Goal: Use online tool/utility: Utilize a website feature to perform a specific function

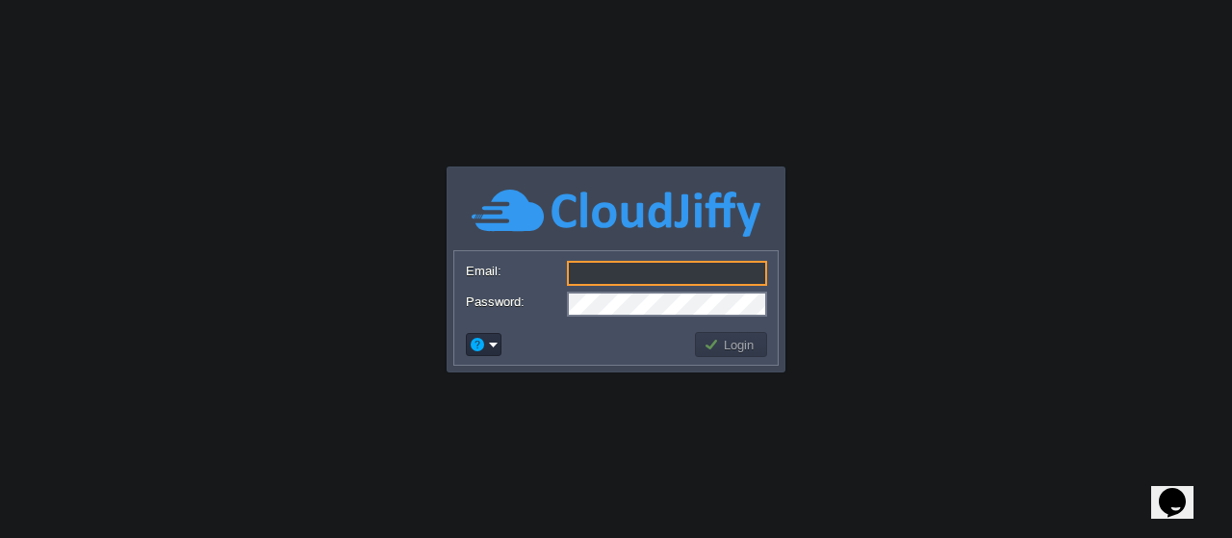
click at [610, 268] on input "Email:" at bounding box center [667, 273] width 200 height 25
type input "[EMAIL_ADDRESS][DOMAIN_NAME]"
drag, startPoint x: 686, startPoint y: 272, endPoint x: 567, endPoint y: 276, distance: 119.4
click at [567, 276] on input "[EMAIL_ADDRESS][DOMAIN_NAME]" at bounding box center [667, 273] width 200 height 25
click at [722, 346] on button "Login" at bounding box center [731, 344] width 56 height 17
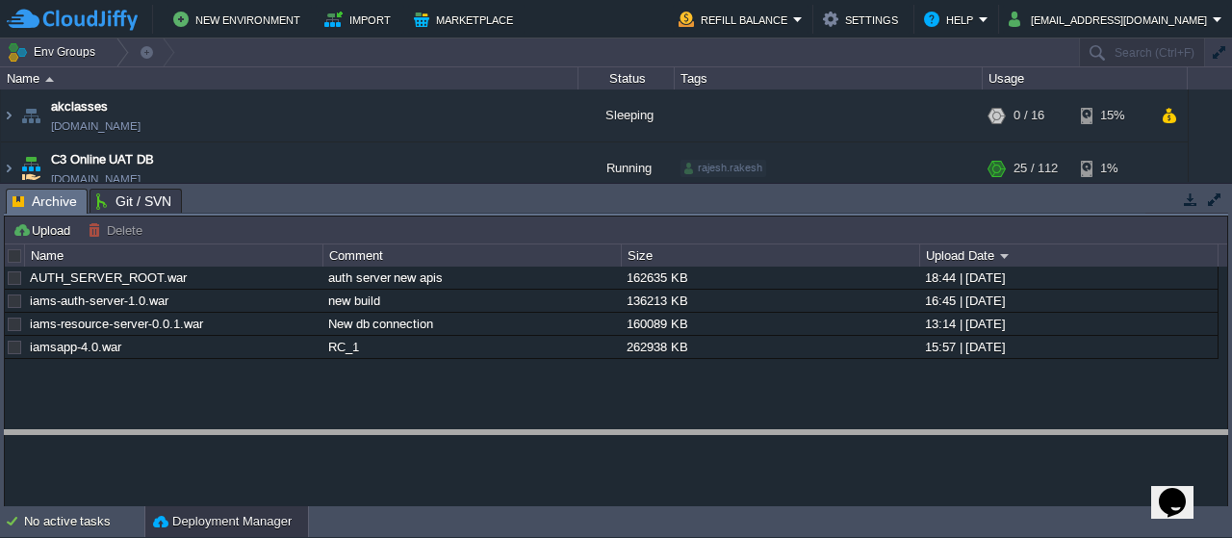
drag, startPoint x: 502, startPoint y: 201, endPoint x: 449, endPoint y: 450, distance: 254.8
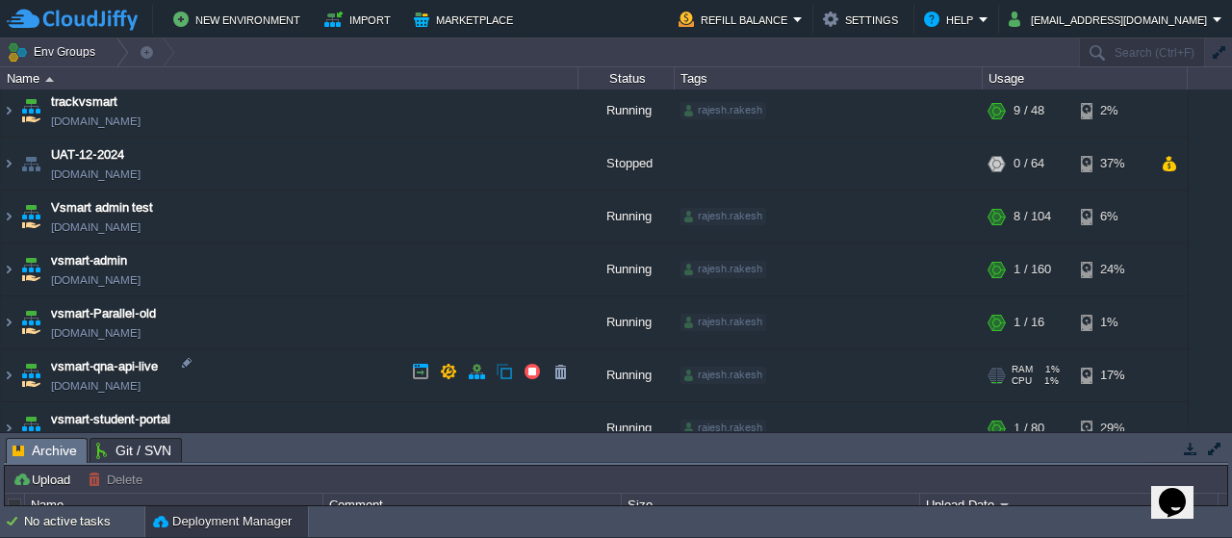
scroll to position [637, 0]
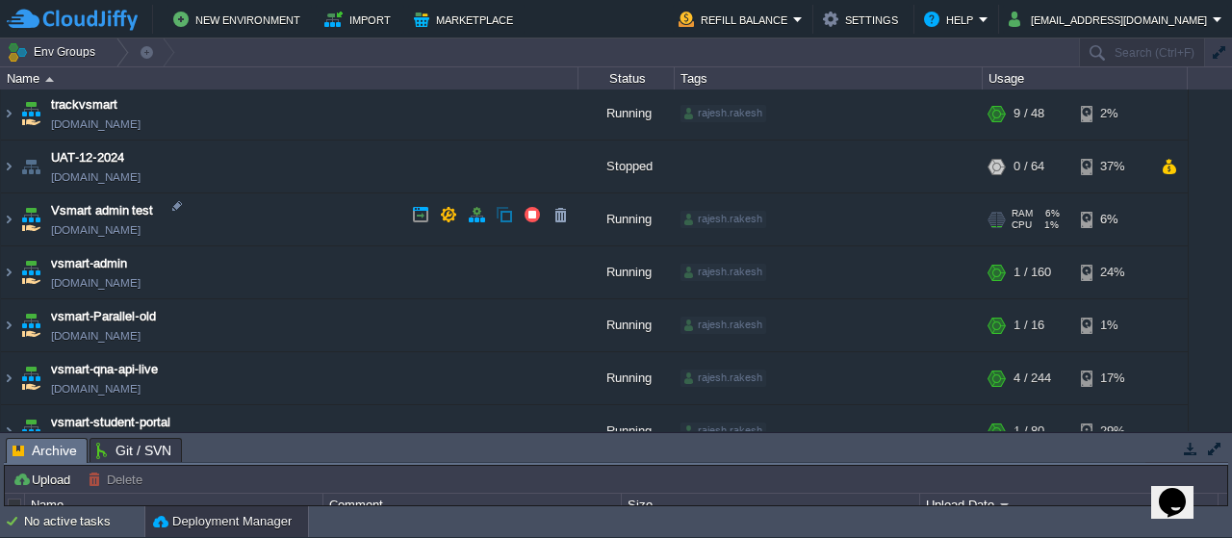
click at [29, 219] on img at bounding box center [30, 219] width 27 height 52
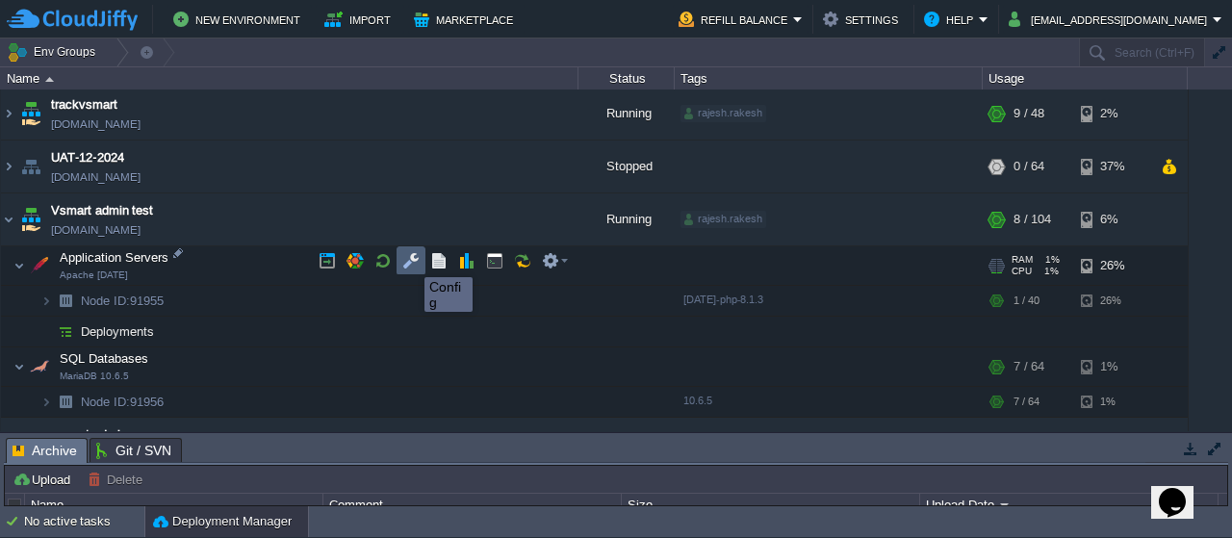
click at [410, 260] on button "button" at bounding box center [410, 260] width 17 height 17
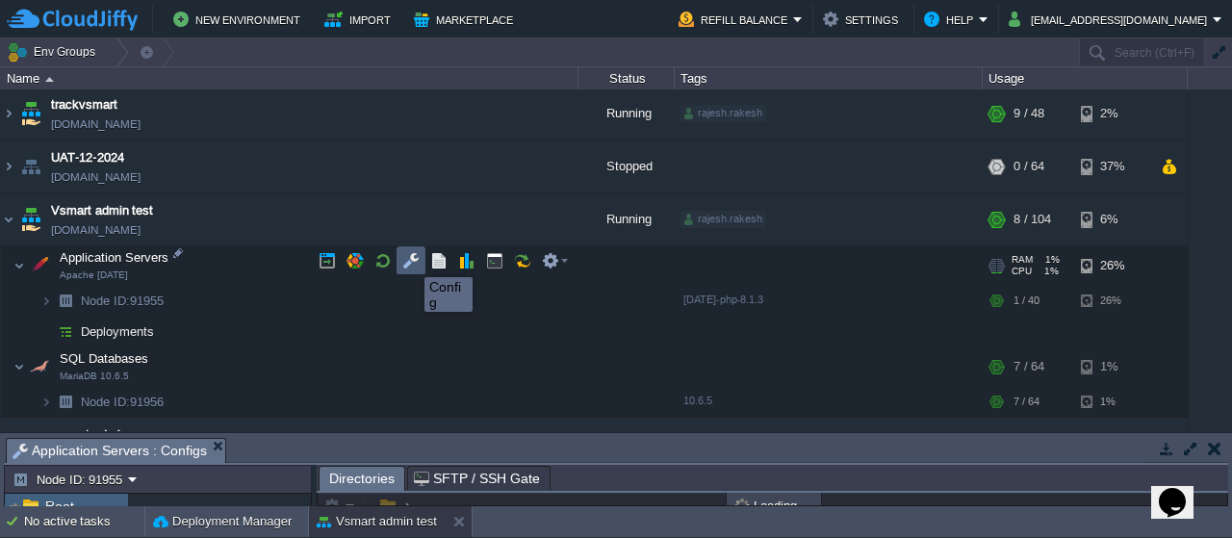
scroll to position [4, 0]
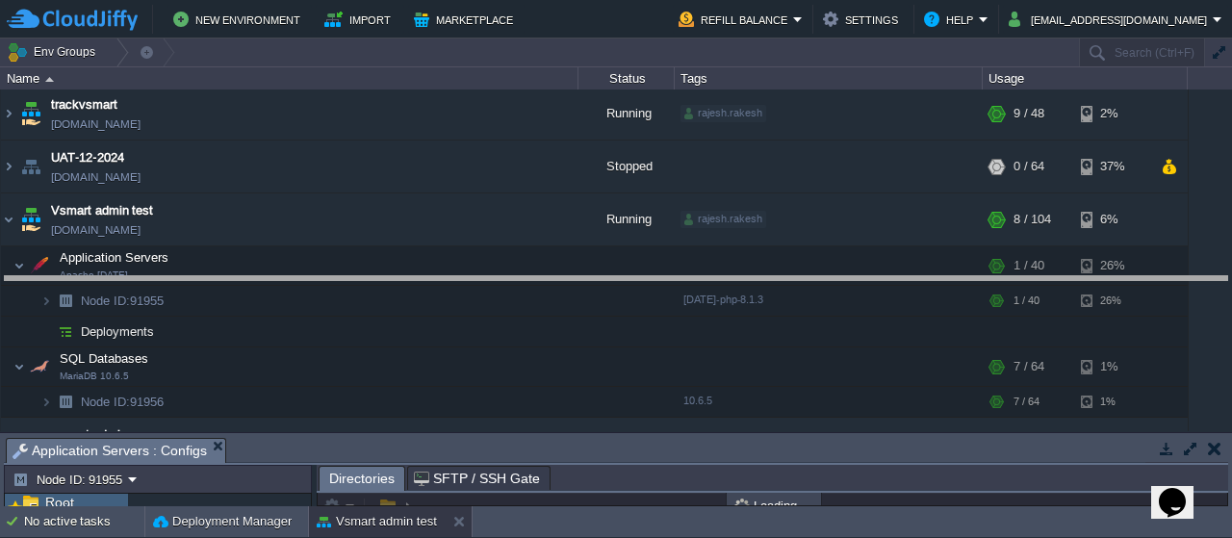
drag, startPoint x: 502, startPoint y: 449, endPoint x: 496, endPoint y: 276, distance: 173.3
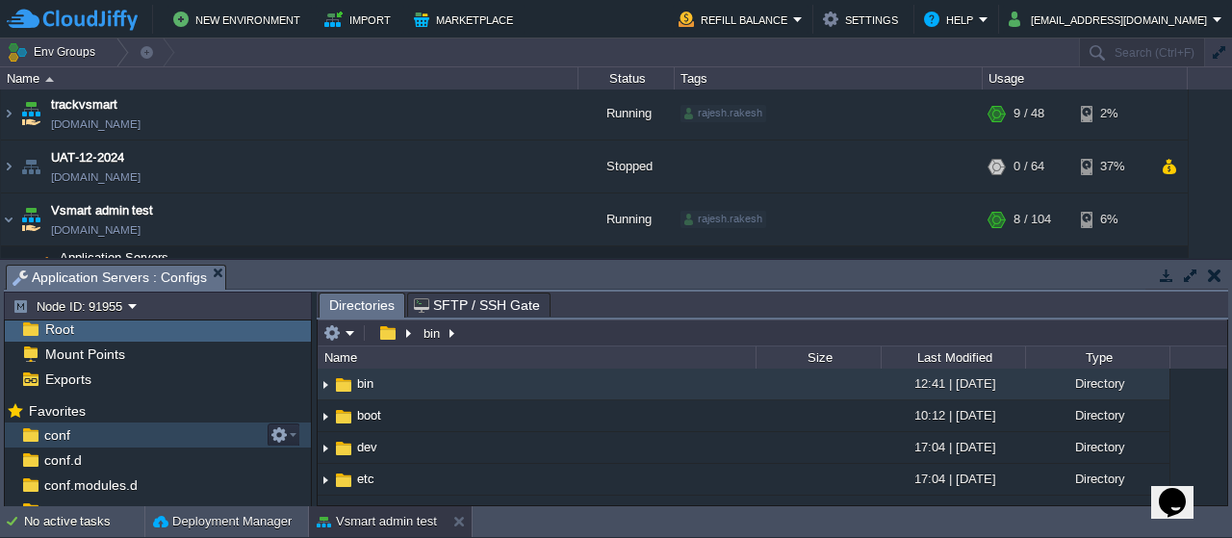
scroll to position [242, 0]
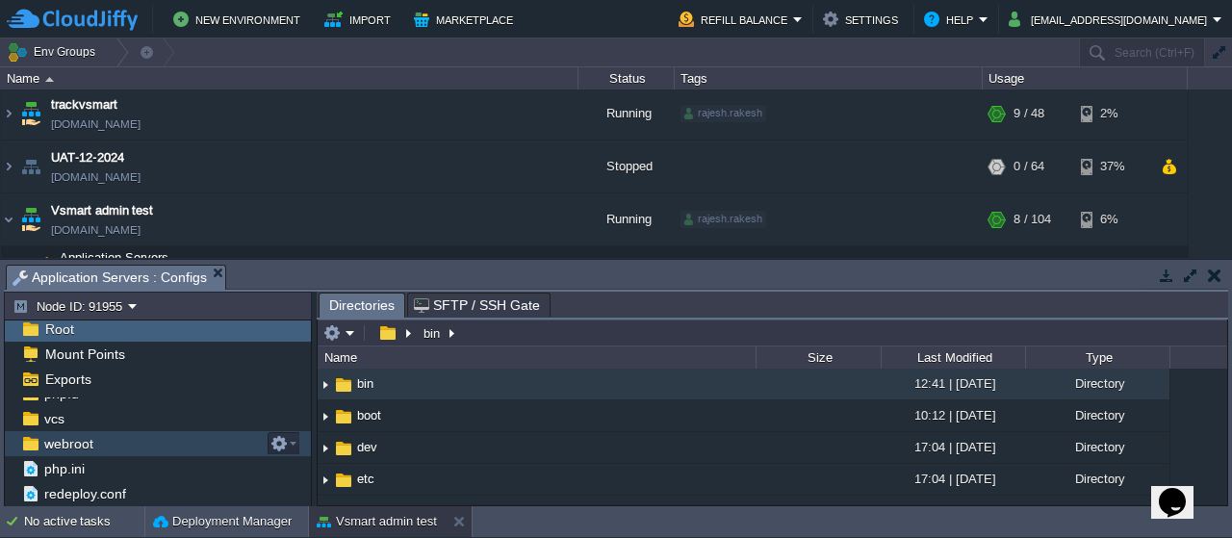
click at [90, 435] on span "webroot" at bounding box center [68, 443] width 56 height 17
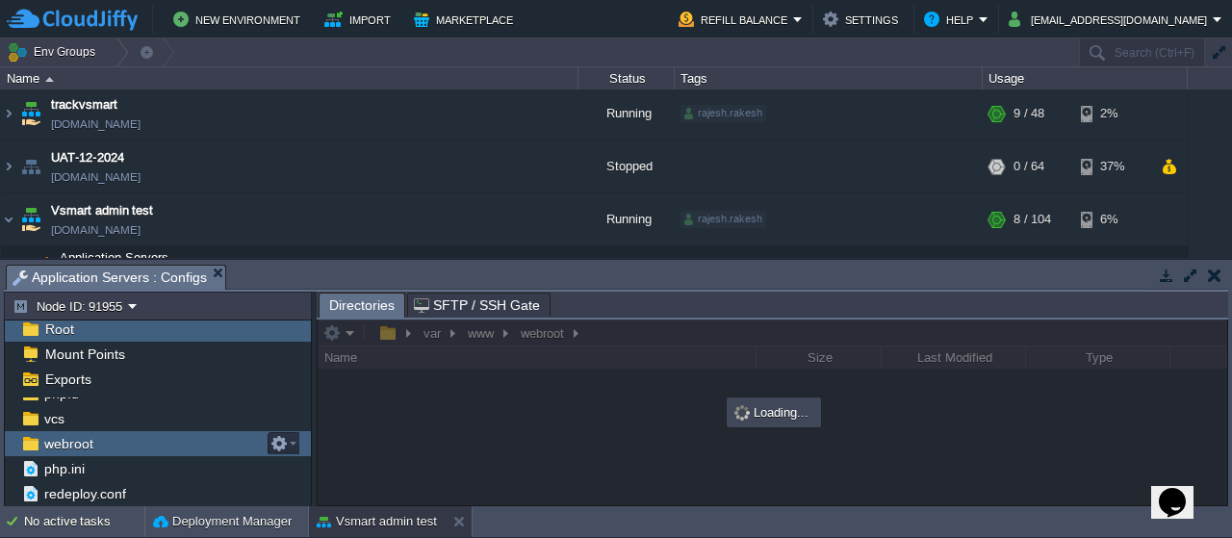
click at [90, 435] on span "webroot" at bounding box center [68, 443] width 56 height 17
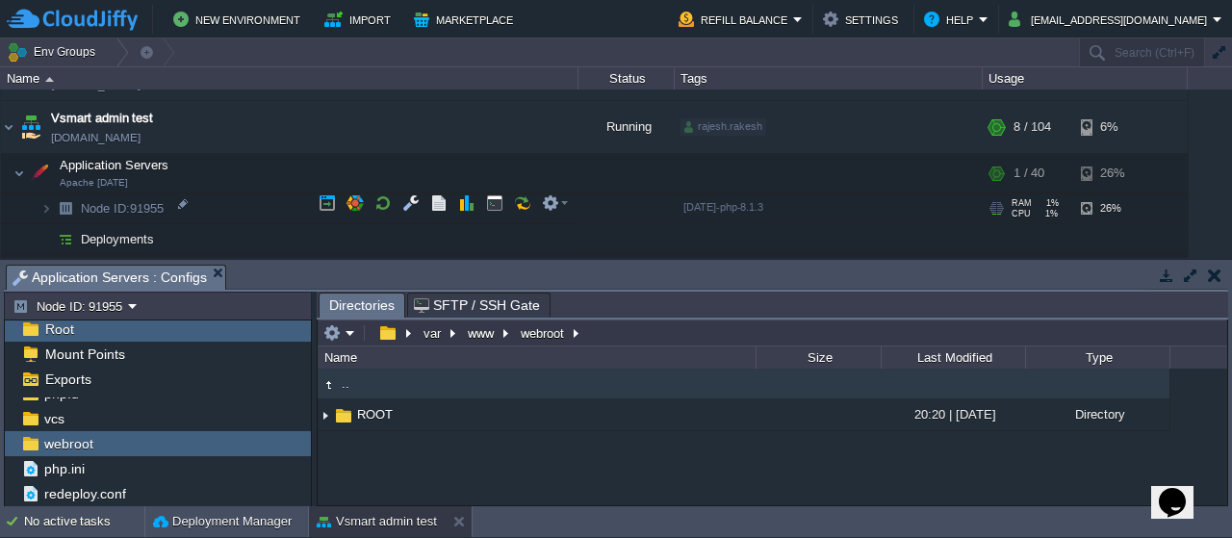
scroll to position [729, 0]
click at [47, 203] on img at bounding box center [46, 208] width 12 height 30
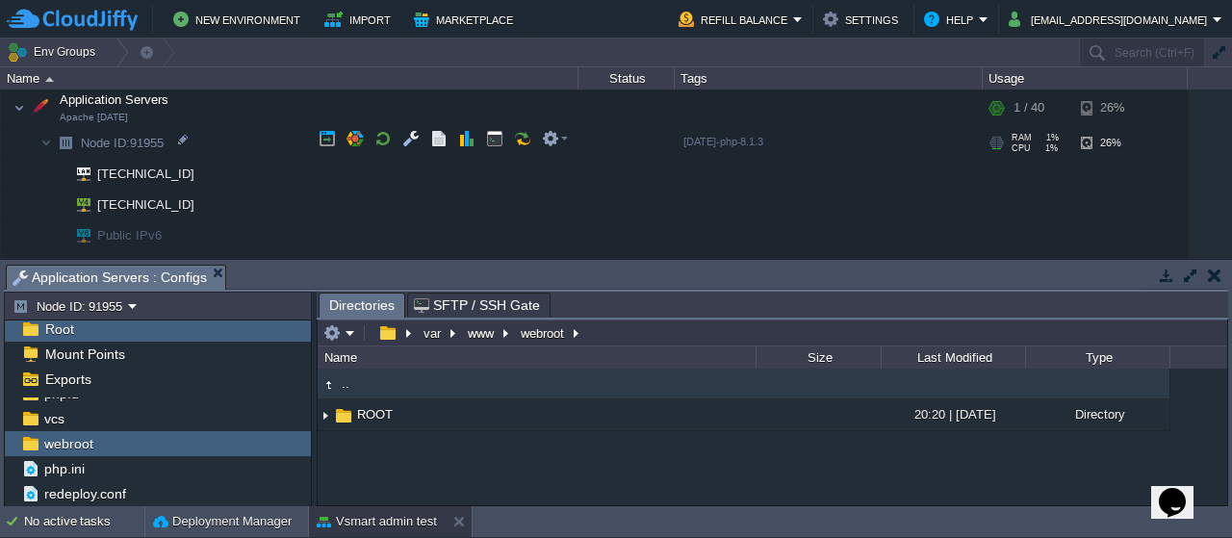
scroll to position [758, 0]
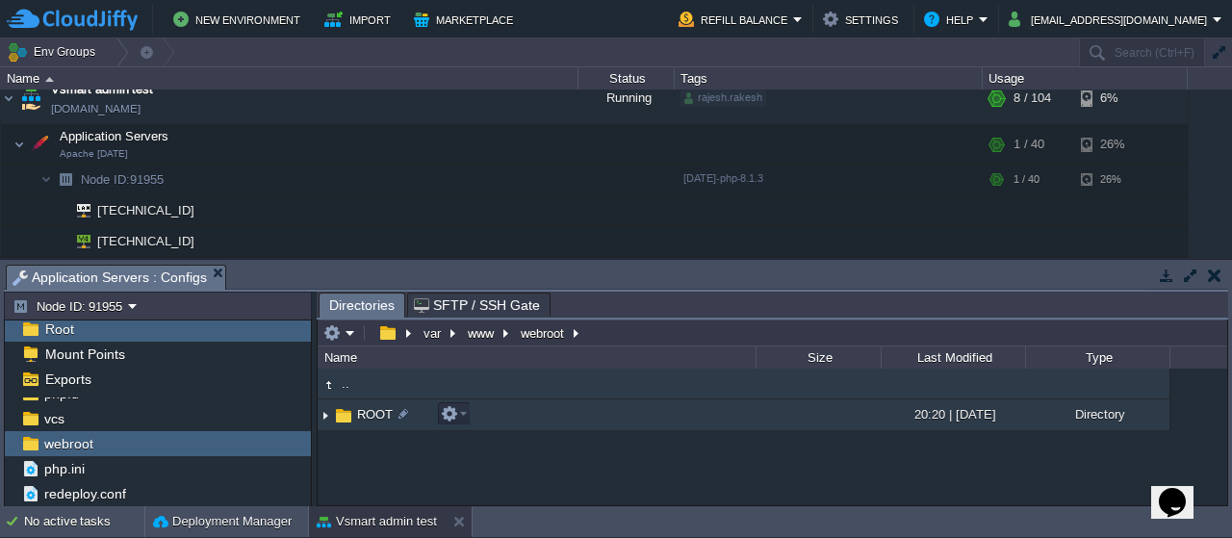
click at [361, 414] on span "ROOT" at bounding box center [374, 414] width 41 height 16
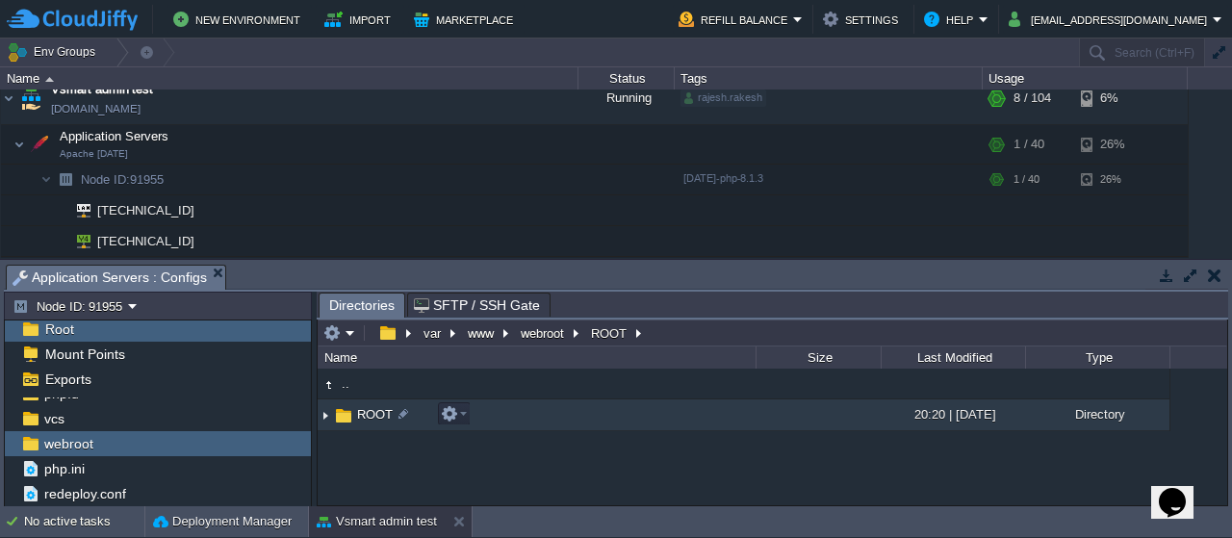
click at [361, 414] on span "ROOT" at bounding box center [374, 414] width 41 height 16
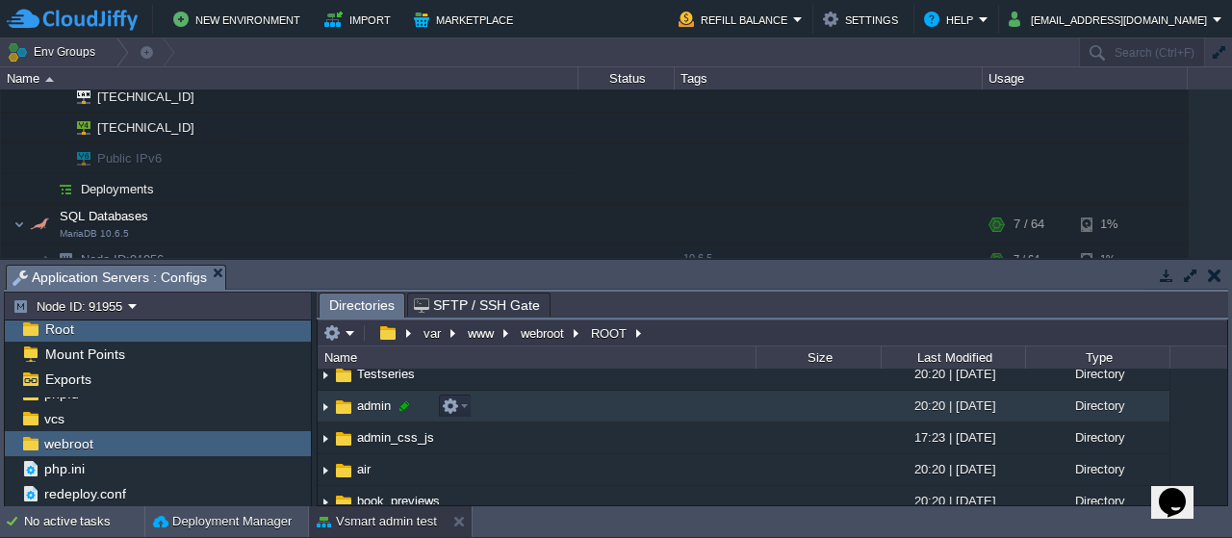
scroll to position [100, 0]
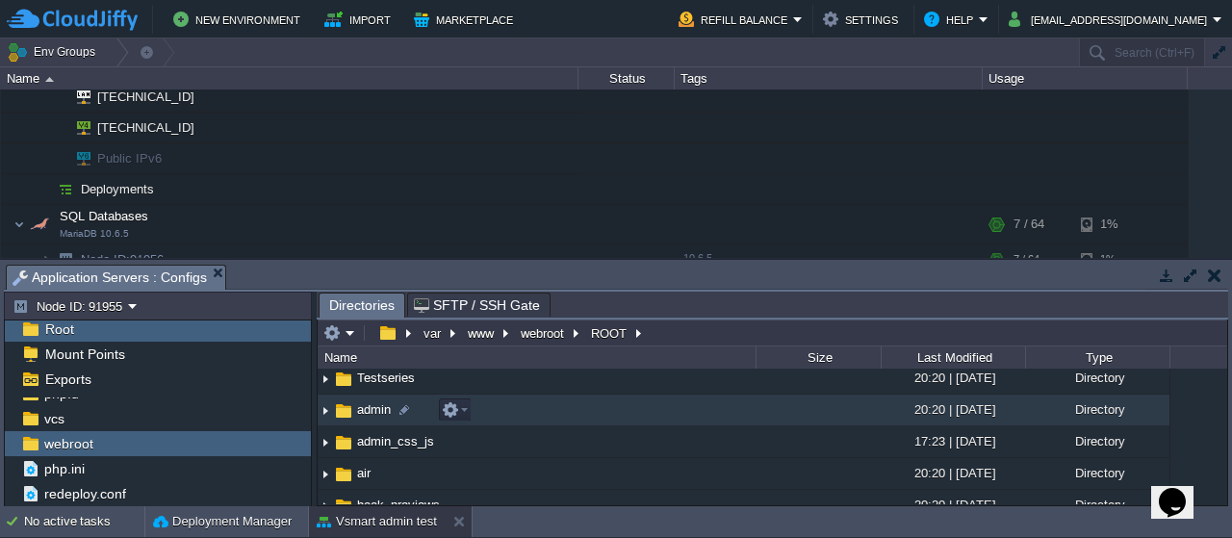
click at [371, 415] on span "admin" at bounding box center [373, 409] width 39 height 16
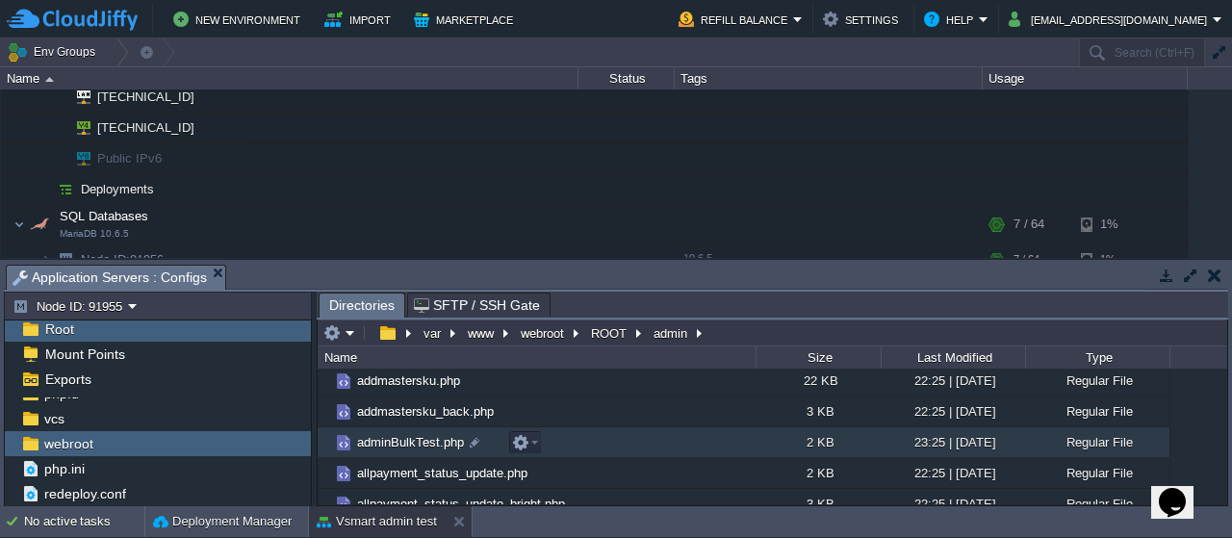
scroll to position [495, 0]
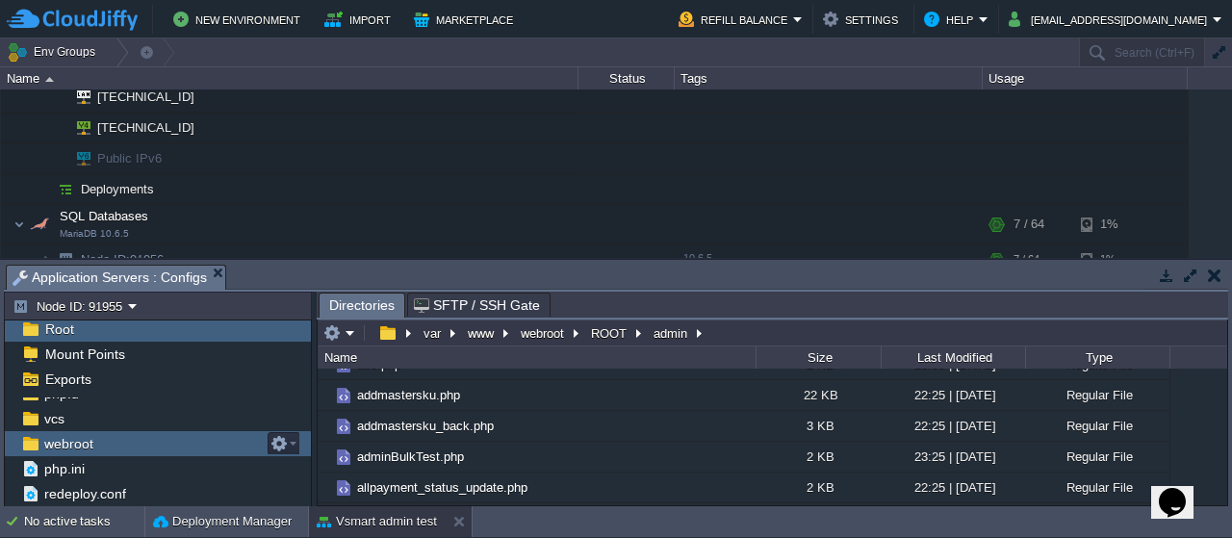
click at [75, 438] on span "webroot" at bounding box center [68, 443] width 56 height 17
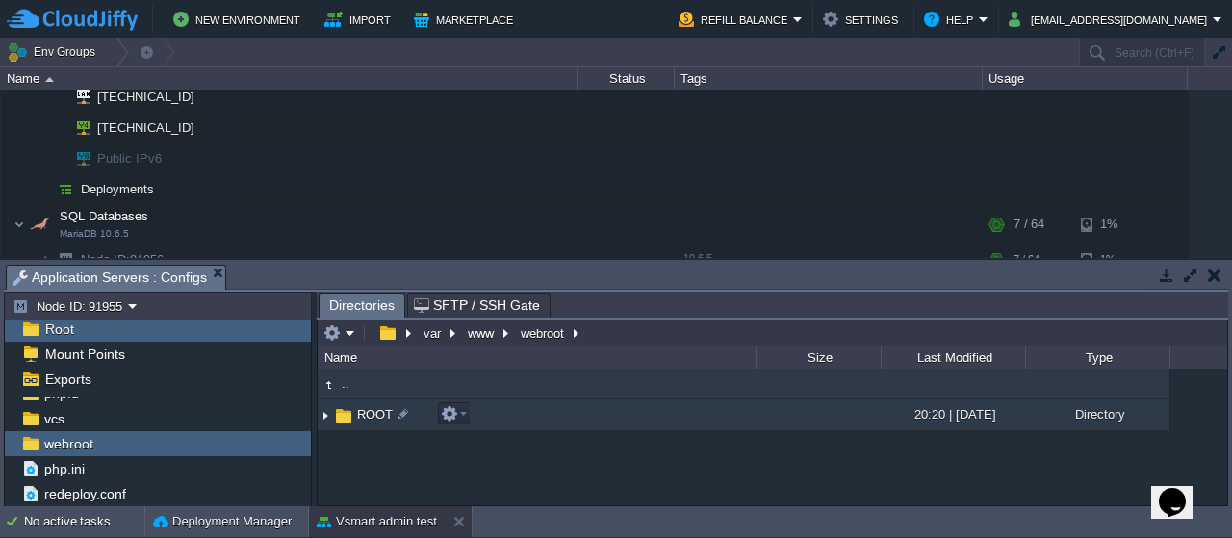
click at [360, 408] on span "ROOT" at bounding box center [374, 414] width 41 height 16
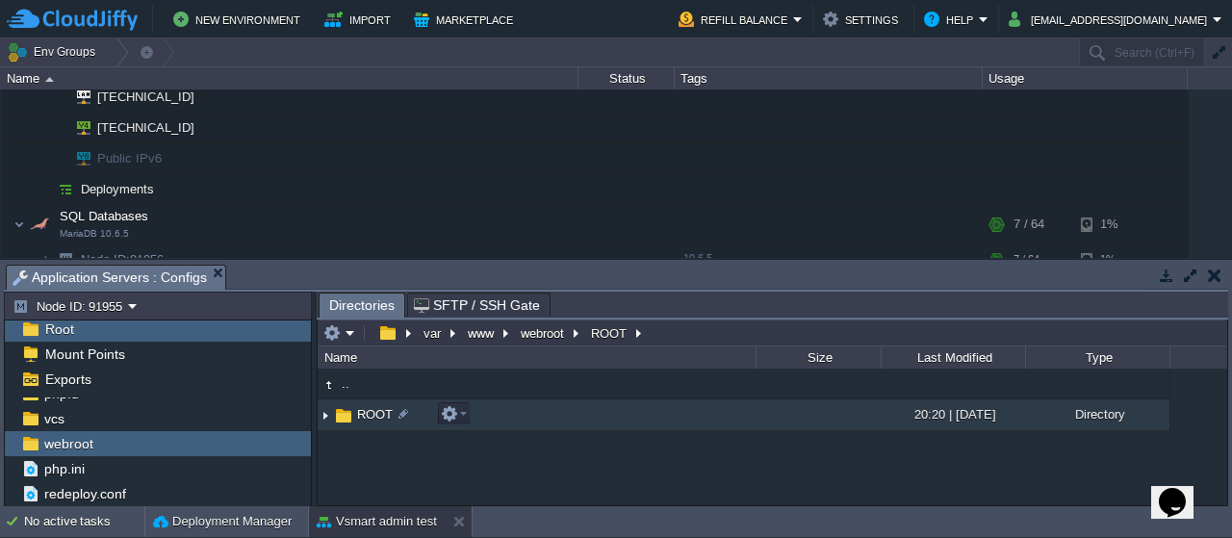
click at [360, 408] on span "ROOT" at bounding box center [374, 414] width 41 height 16
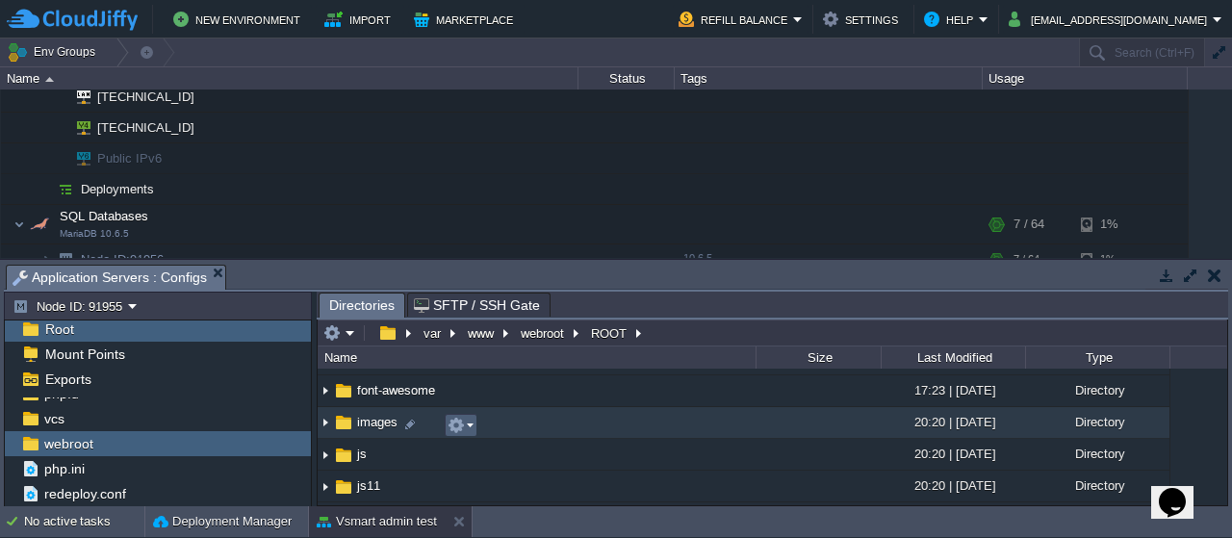
scroll to position [439, 0]
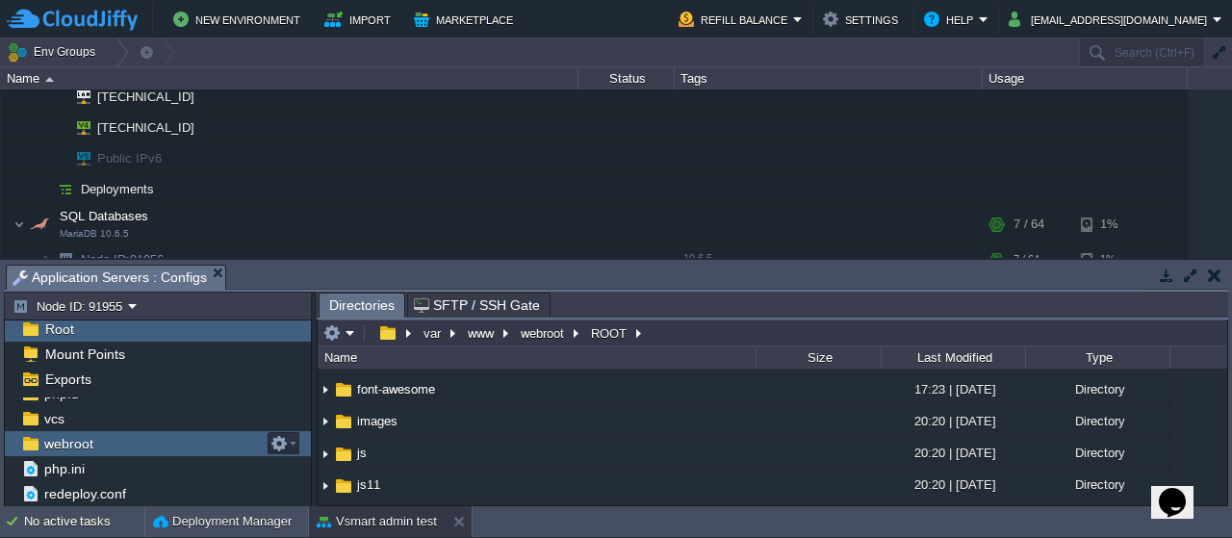
click at [65, 446] on span "webroot" at bounding box center [68, 443] width 56 height 17
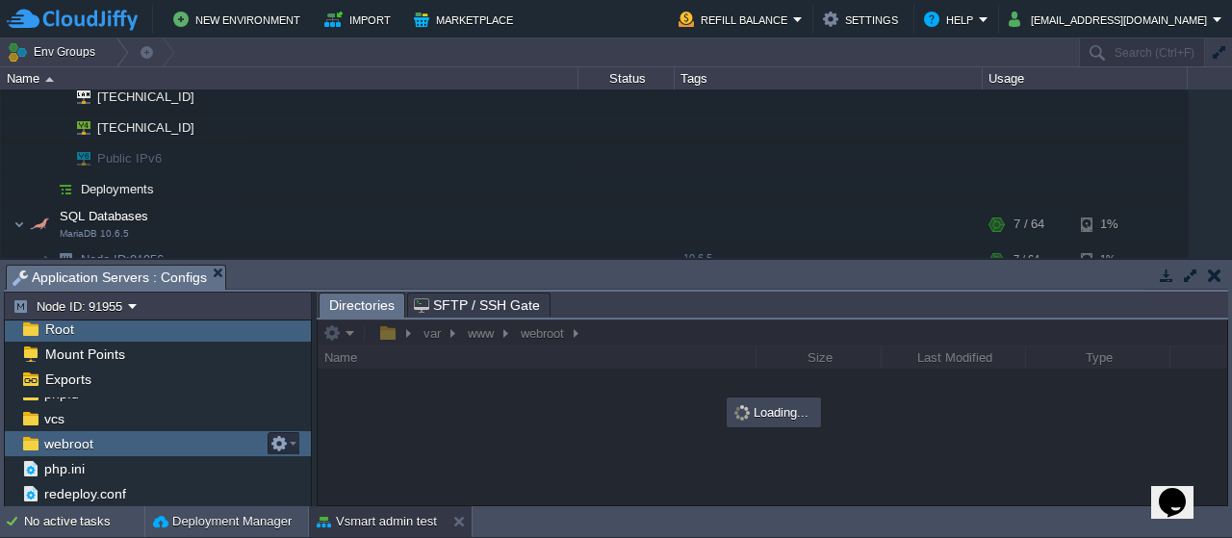
scroll to position [0, 0]
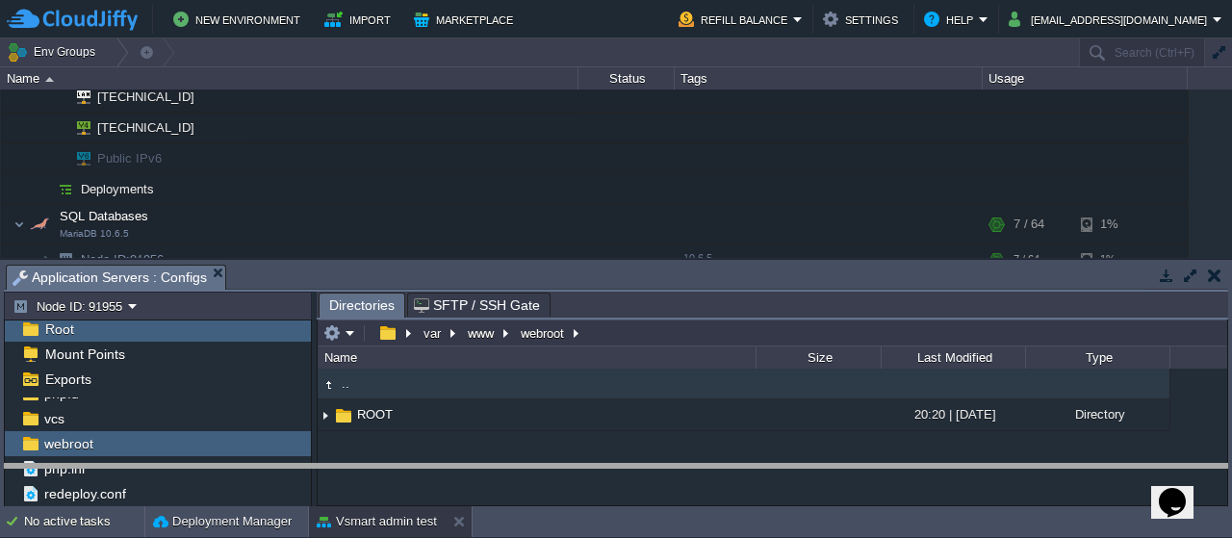
drag, startPoint x: 271, startPoint y: 267, endPoint x: 260, endPoint y: 467, distance: 200.5
click at [260, 467] on body "New Environment Import Marketplace Bonus ₹0.00 Upgrade Account Refill Balance S…" at bounding box center [616, 269] width 1232 height 538
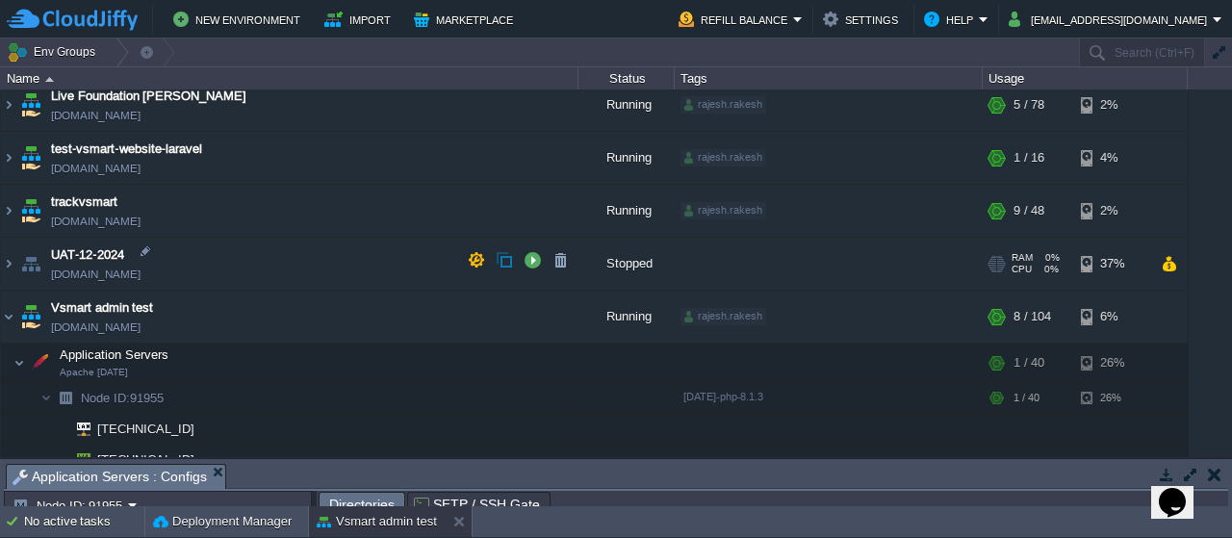
scroll to position [535, 0]
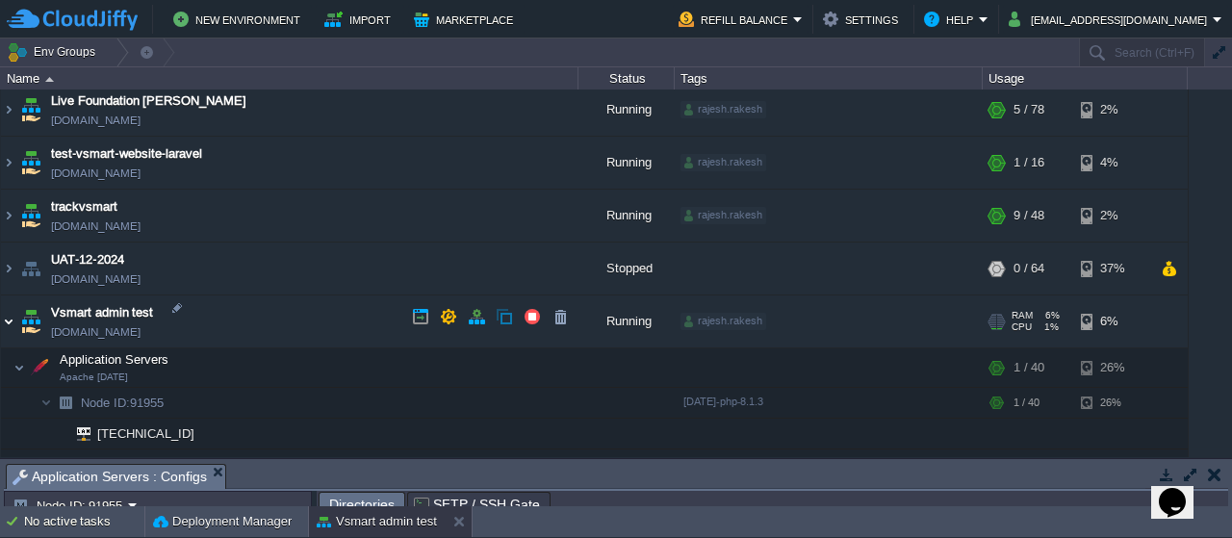
click at [5, 318] on img at bounding box center [8, 321] width 15 height 52
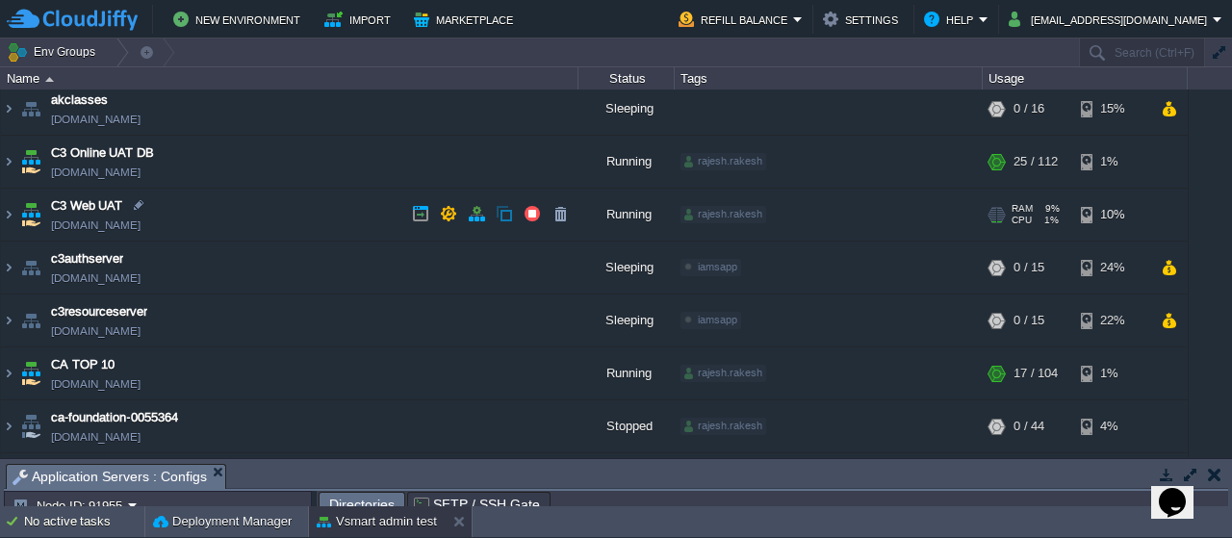
scroll to position [0, 0]
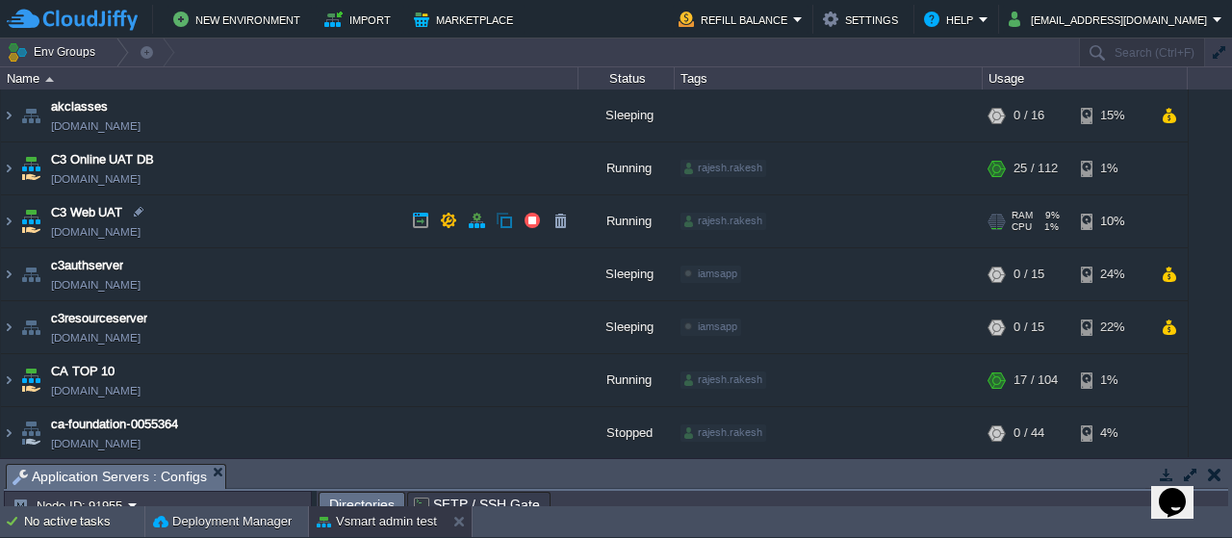
click at [29, 228] on img at bounding box center [30, 221] width 27 height 52
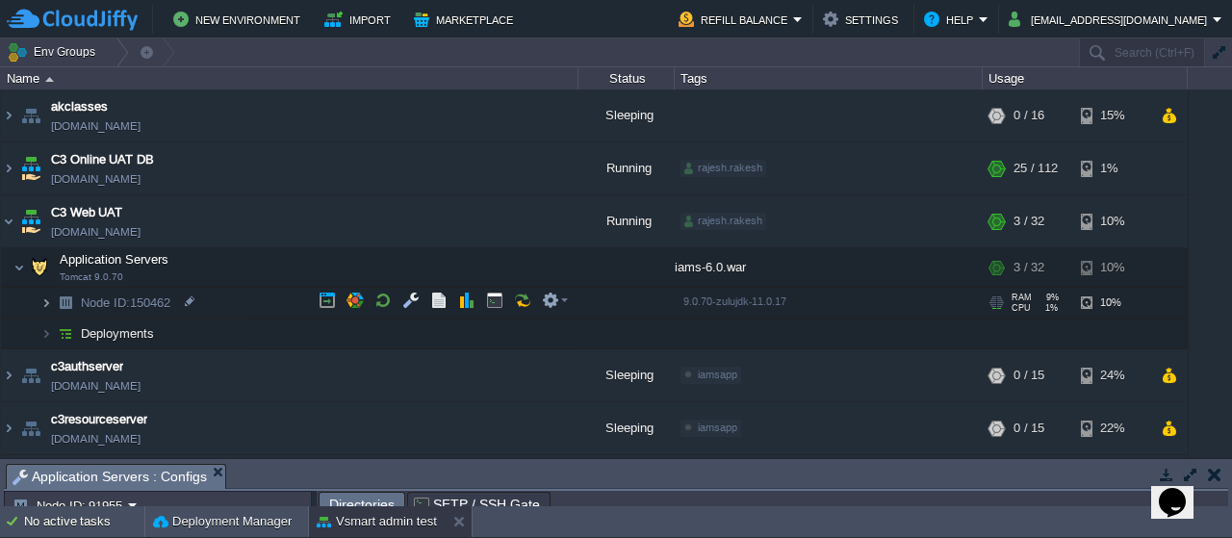
click at [49, 299] on img at bounding box center [46, 303] width 12 height 30
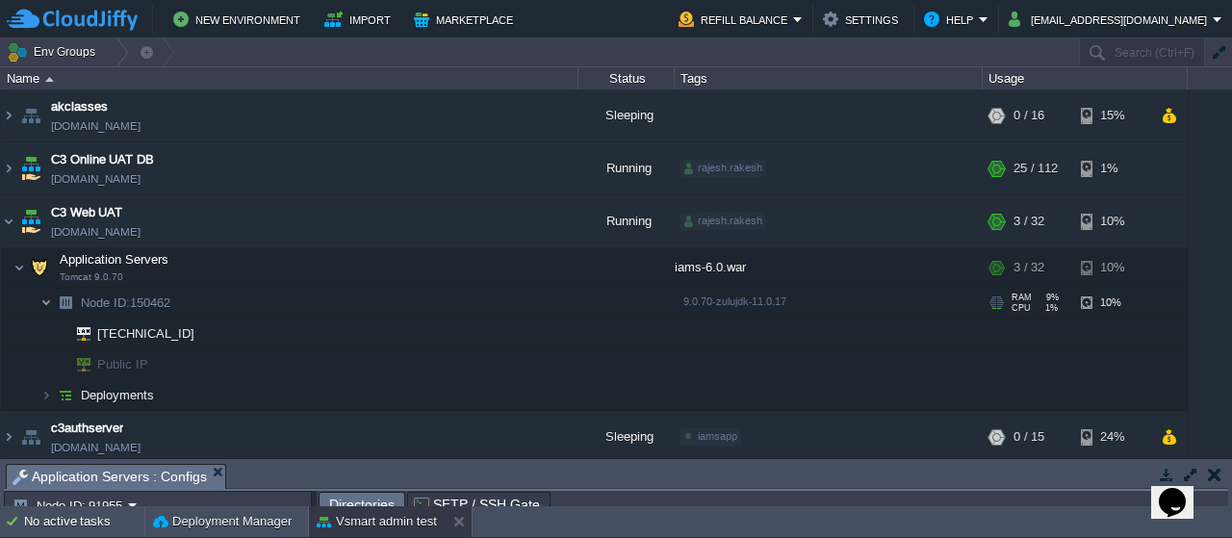
click at [49, 299] on img at bounding box center [46, 303] width 12 height 30
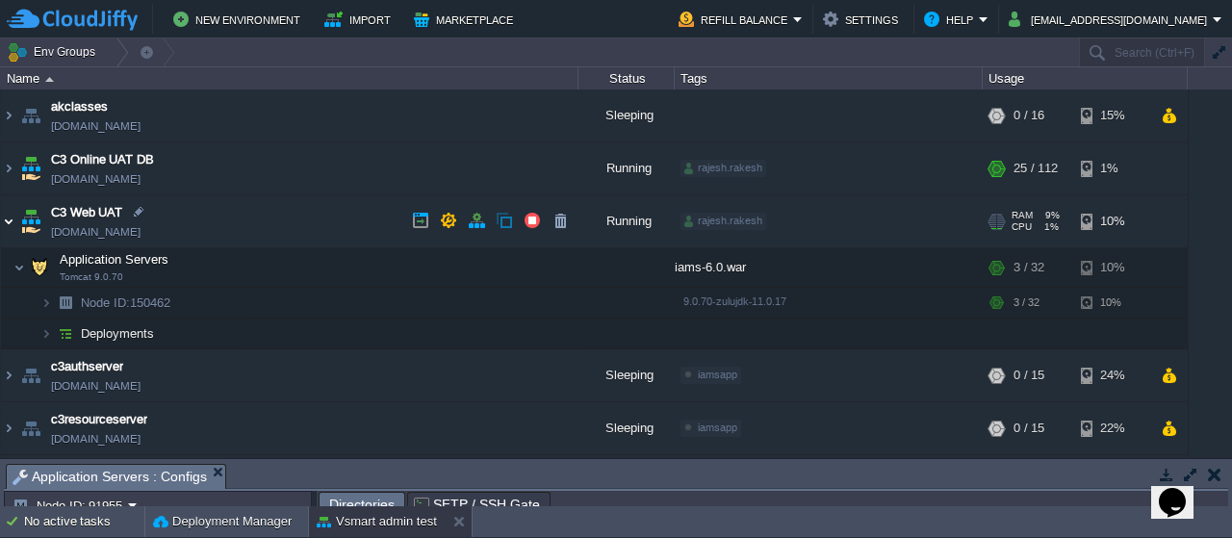
click at [12, 223] on img at bounding box center [8, 221] width 15 height 52
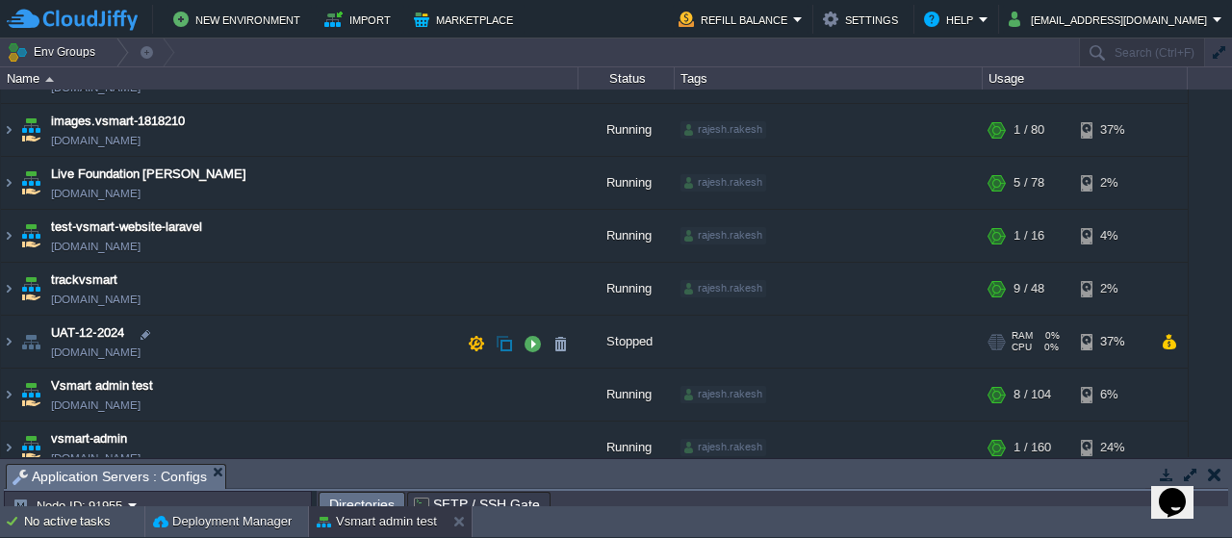
scroll to position [454, 0]
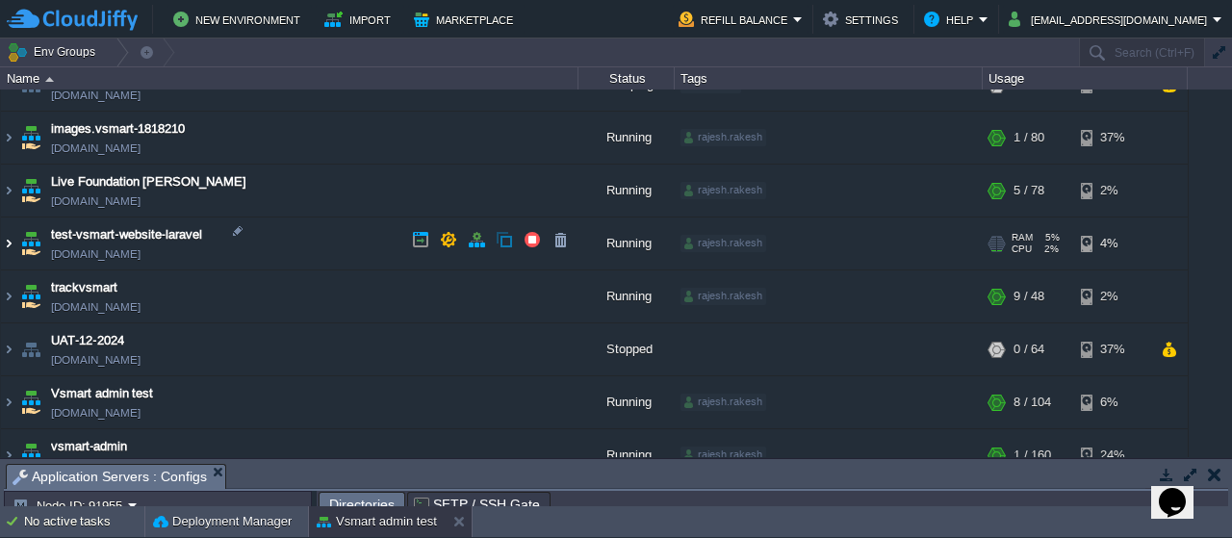
click at [12, 242] on img at bounding box center [8, 243] width 15 height 52
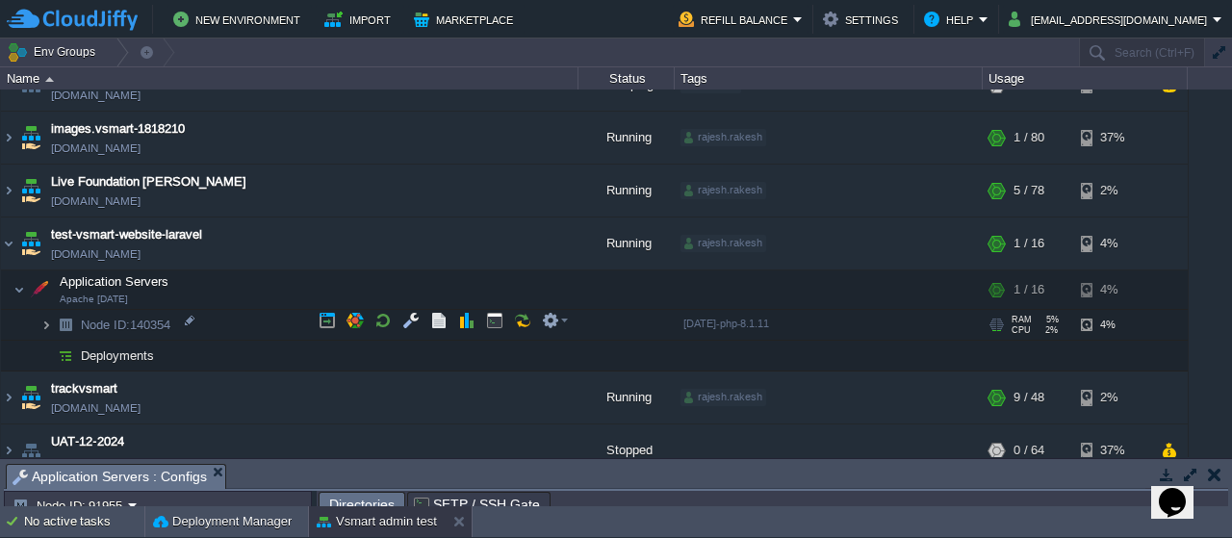
click at [45, 321] on img at bounding box center [46, 325] width 12 height 30
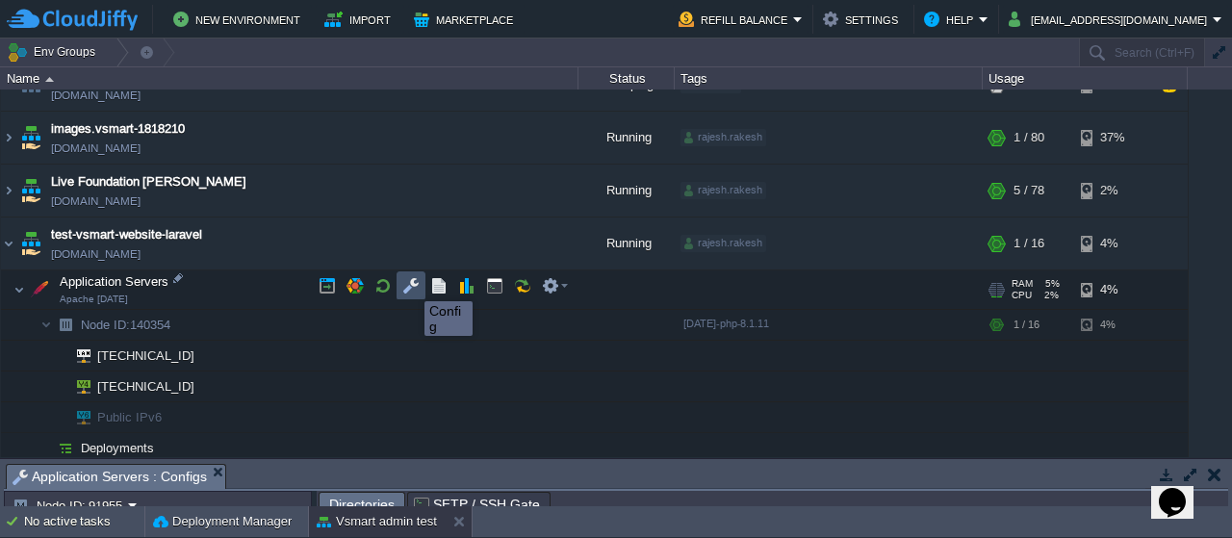
click at [410, 284] on button "button" at bounding box center [410, 285] width 17 height 17
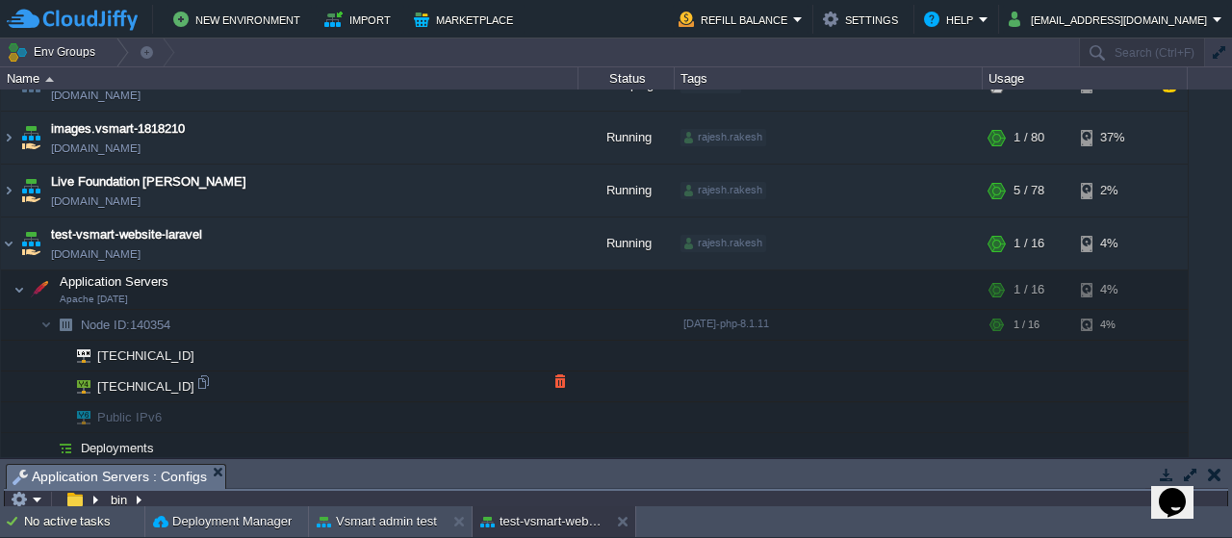
scroll to position [64, 0]
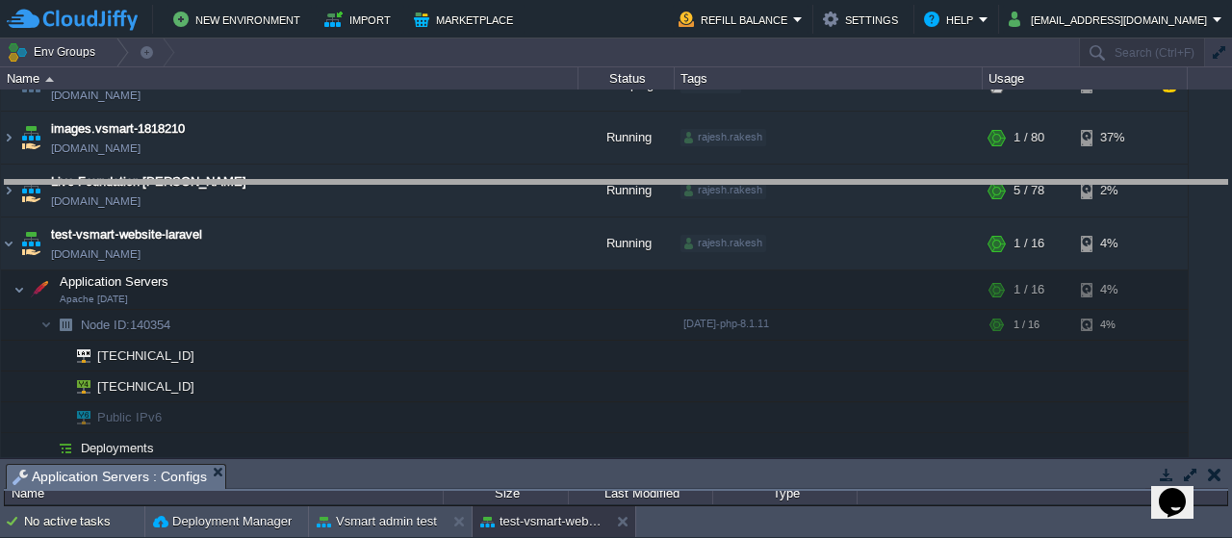
drag, startPoint x: 349, startPoint y: 469, endPoint x: 361, endPoint y: 151, distance: 317.7
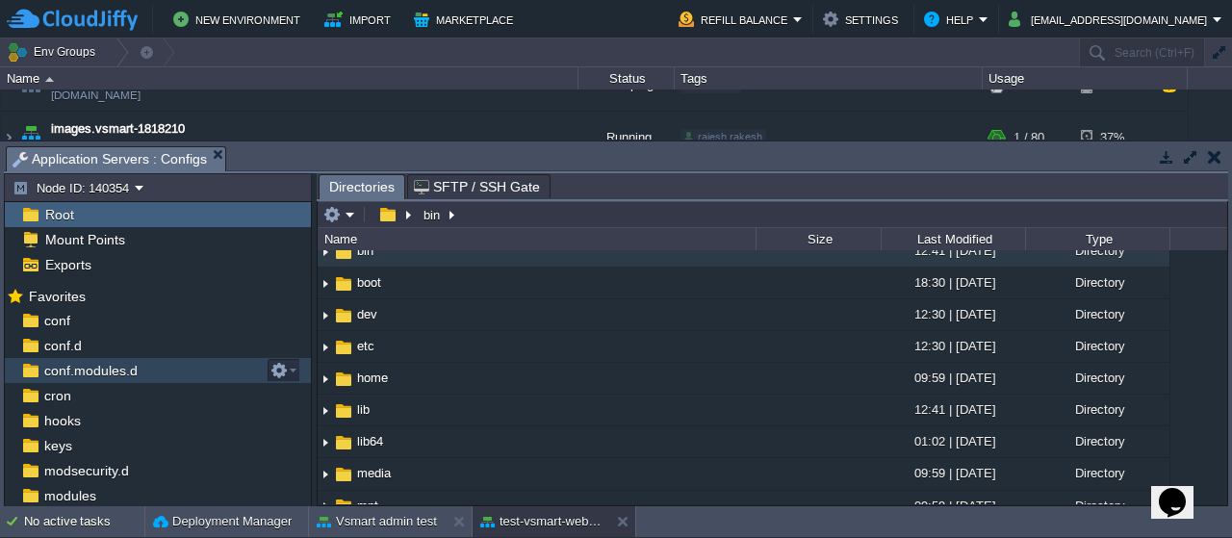
scroll to position [123, 0]
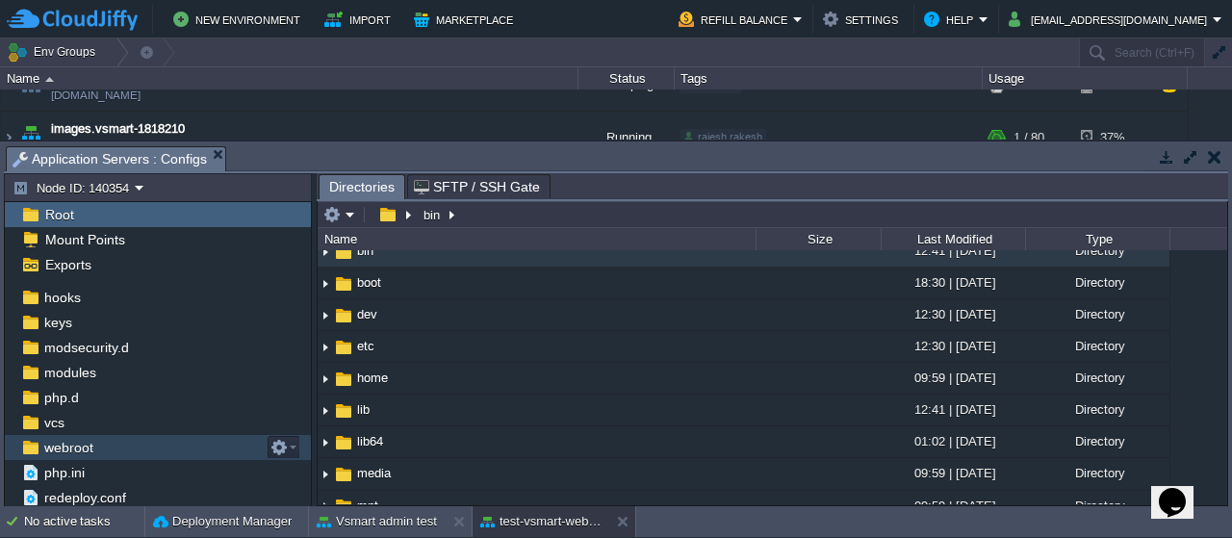
click at [69, 446] on span "webroot" at bounding box center [68, 447] width 56 height 17
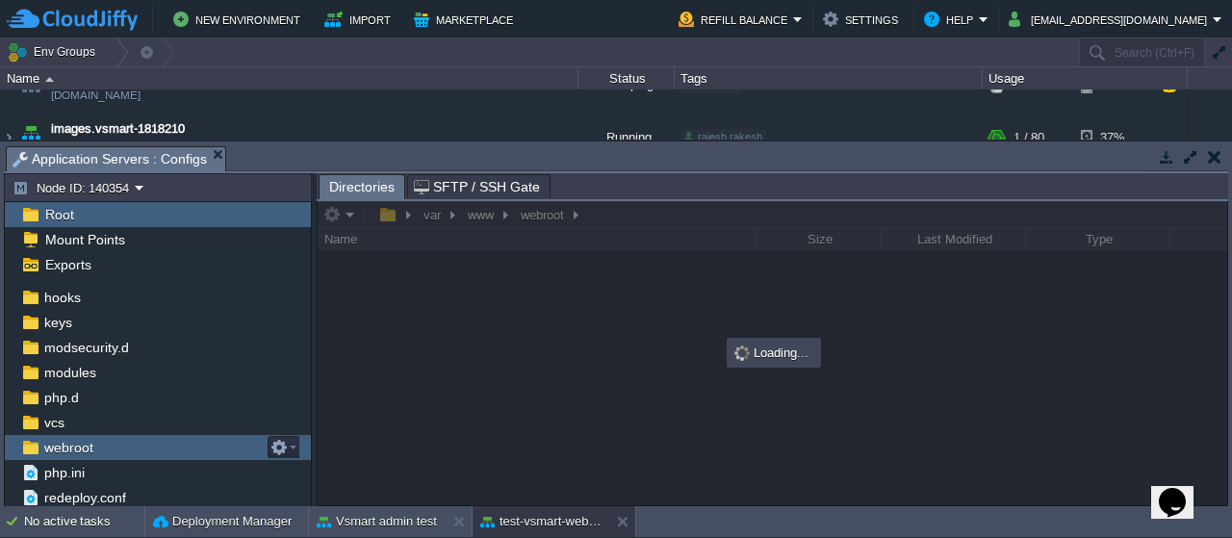
scroll to position [0, 0]
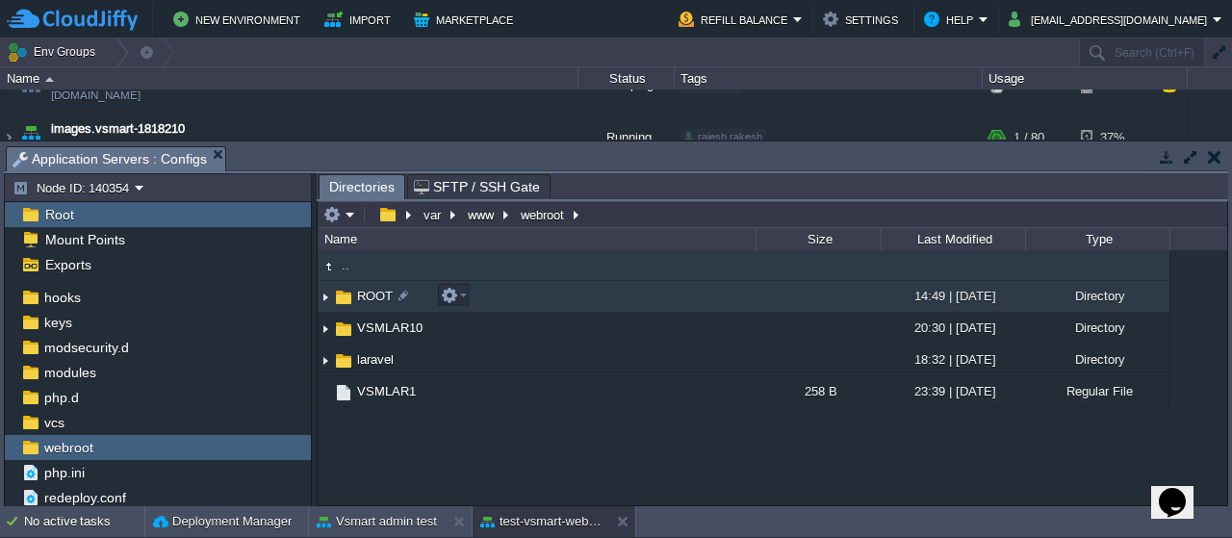
click at [369, 295] on span "ROOT" at bounding box center [374, 296] width 41 height 16
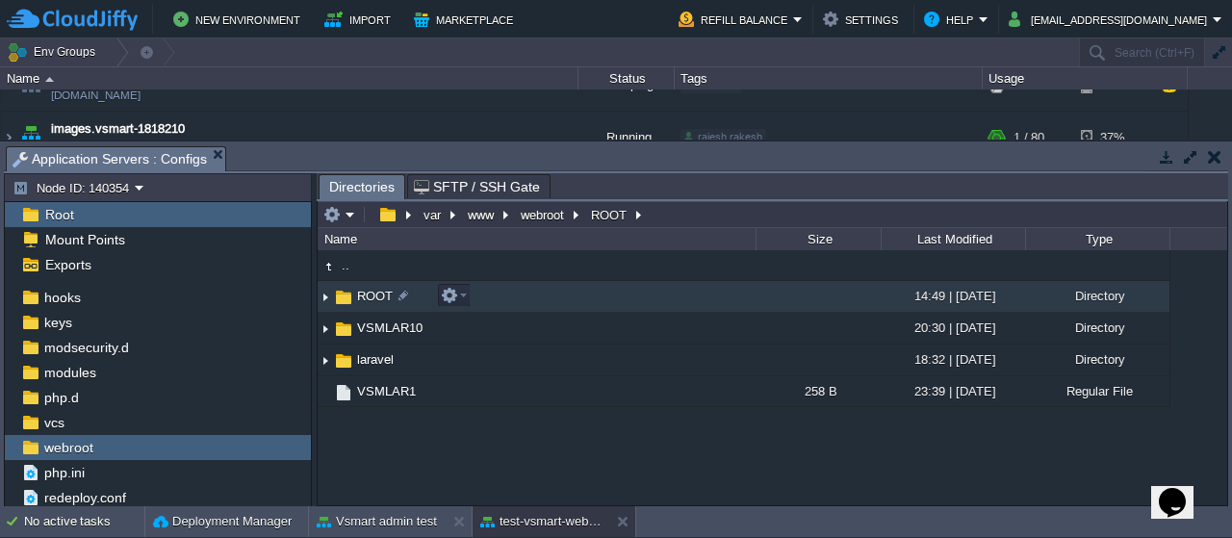
click at [369, 295] on span "ROOT" at bounding box center [374, 296] width 41 height 16
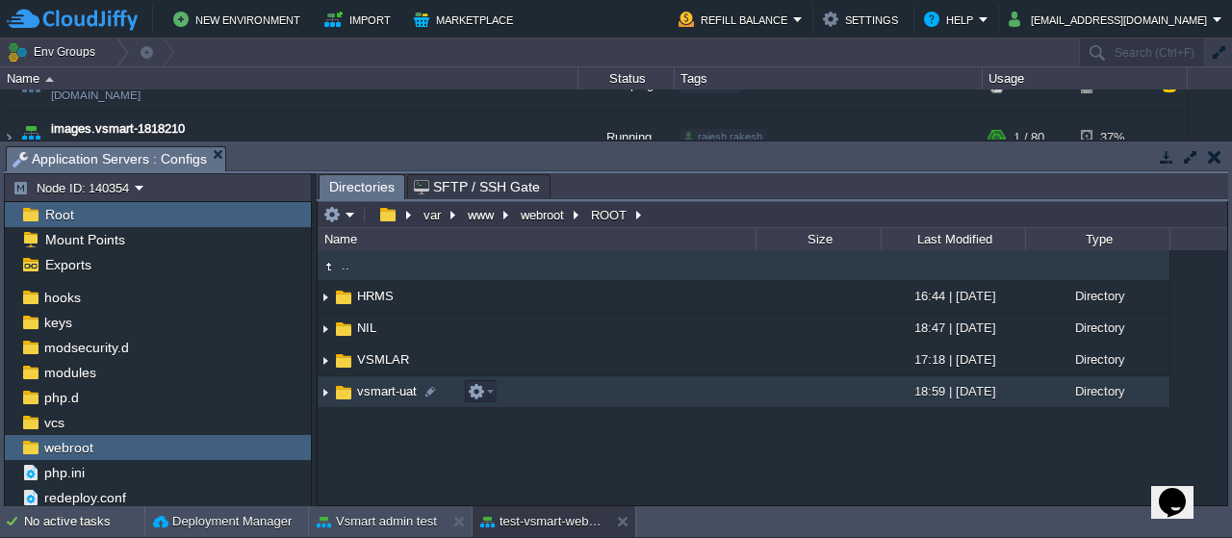
click at [373, 390] on span "vsmart-uat" at bounding box center [386, 391] width 65 height 16
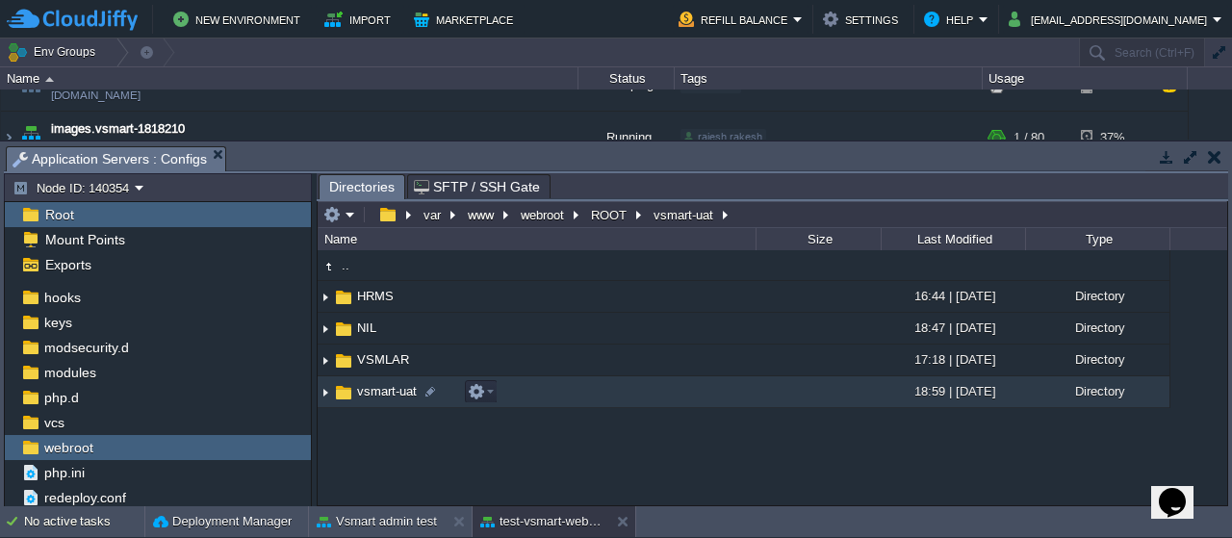
click at [373, 390] on span "vsmart-uat" at bounding box center [386, 391] width 65 height 16
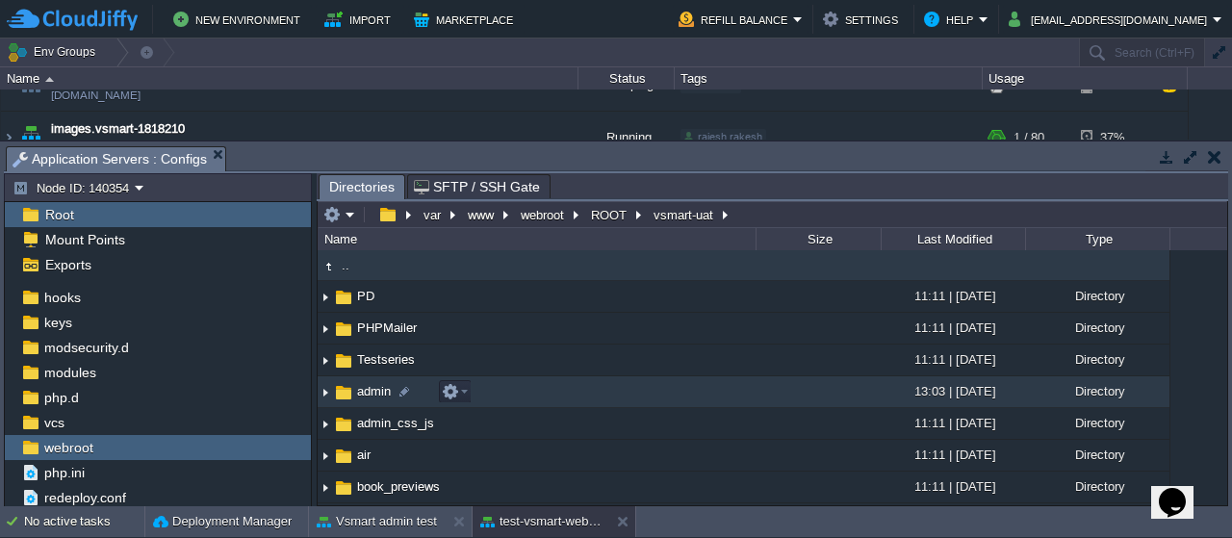
click at [370, 390] on span "admin" at bounding box center [373, 391] width 39 height 16
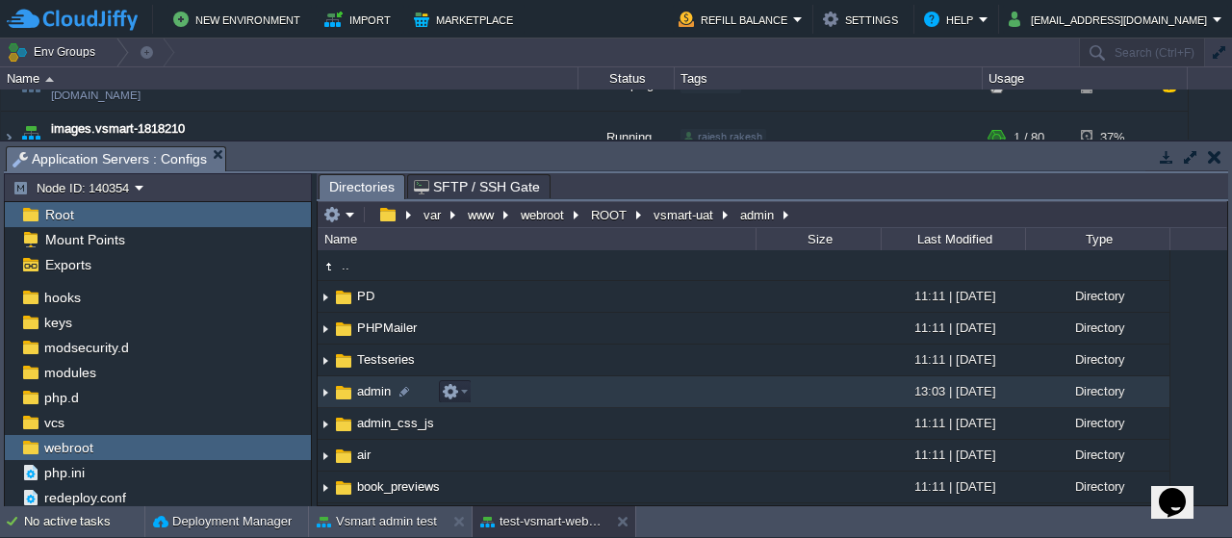
click at [370, 390] on span "admin" at bounding box center [373, 391] width 39 height 16
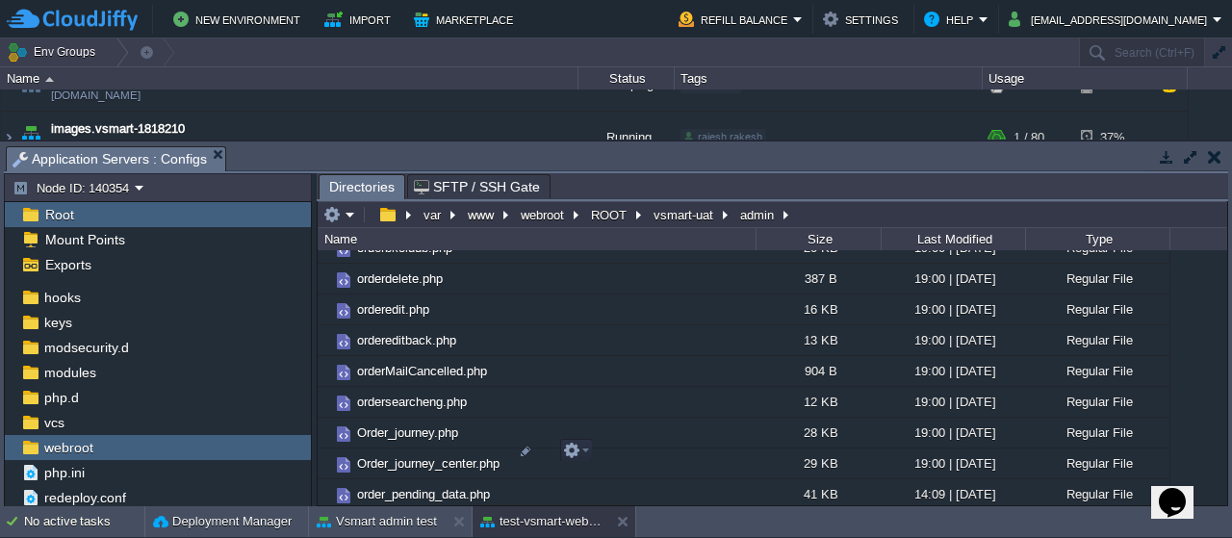
scroll to position [7824, 0]
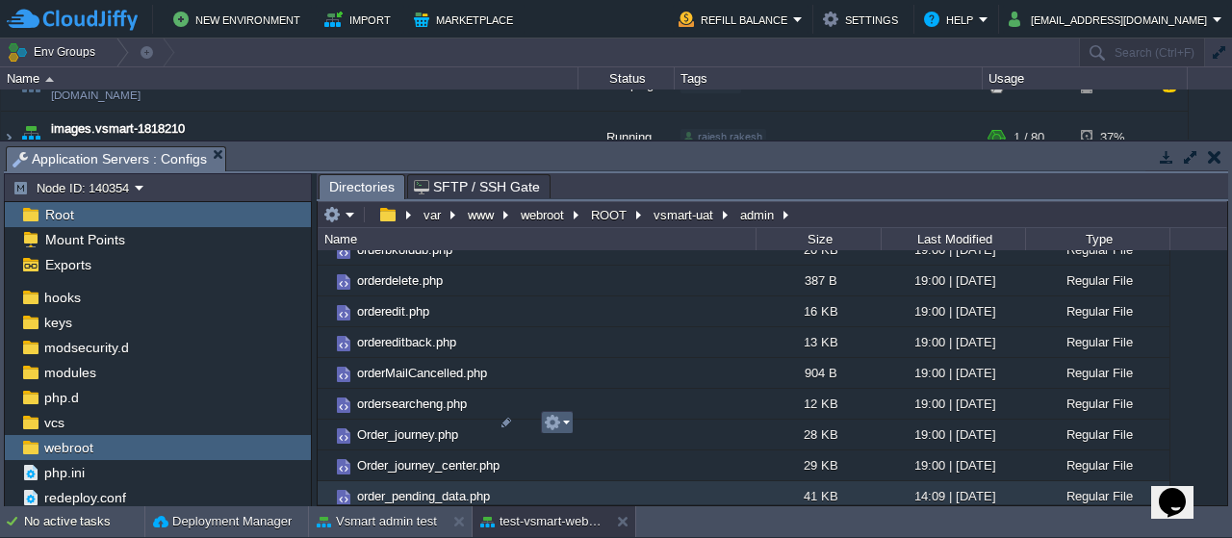
click at [570, 420] on td at bounding box center [557, 422] width 33 height 23
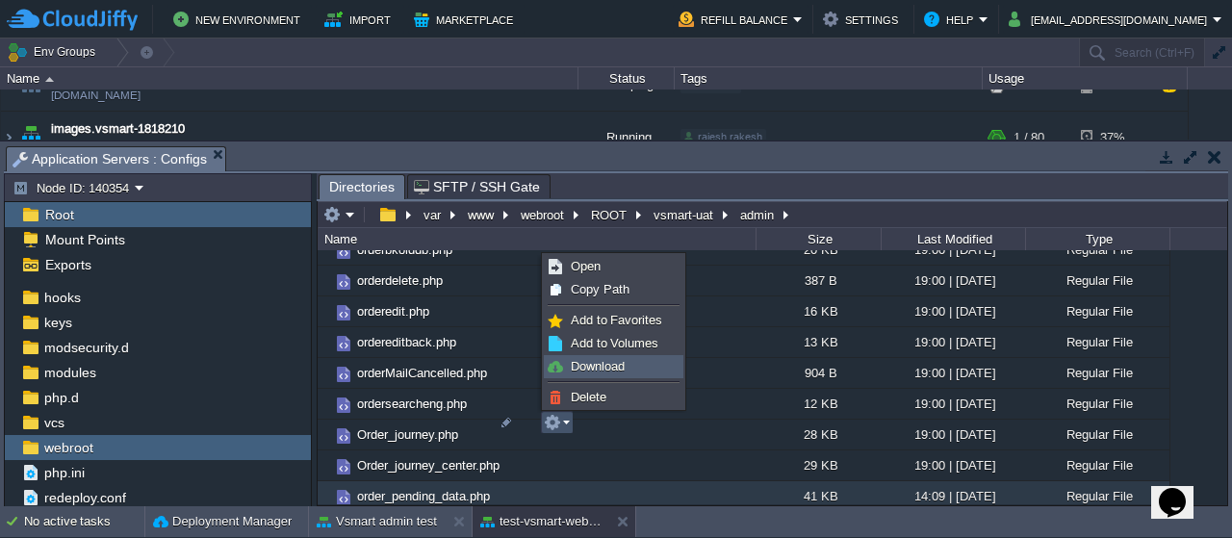
click at [597, 365] on span "Download" at bounding box center [598, 366] width 54 height 14
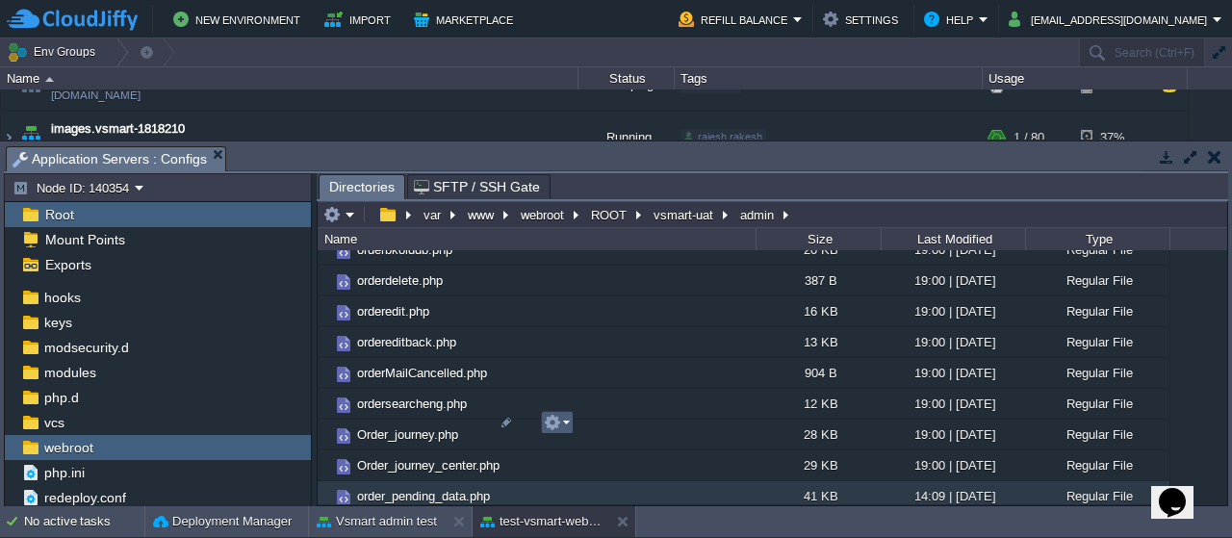
click at [566, 420] on em at bounding box center [557, 422] width 26 height 17
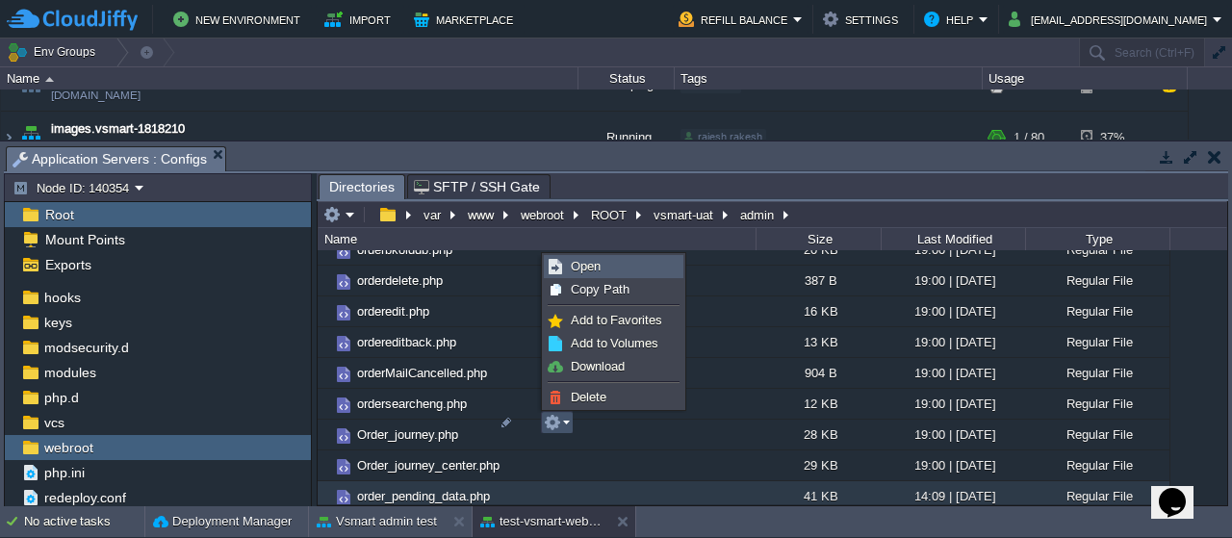
click at [605, 267] on link "Open" at bounding box center [614, 266] width 138 height 21
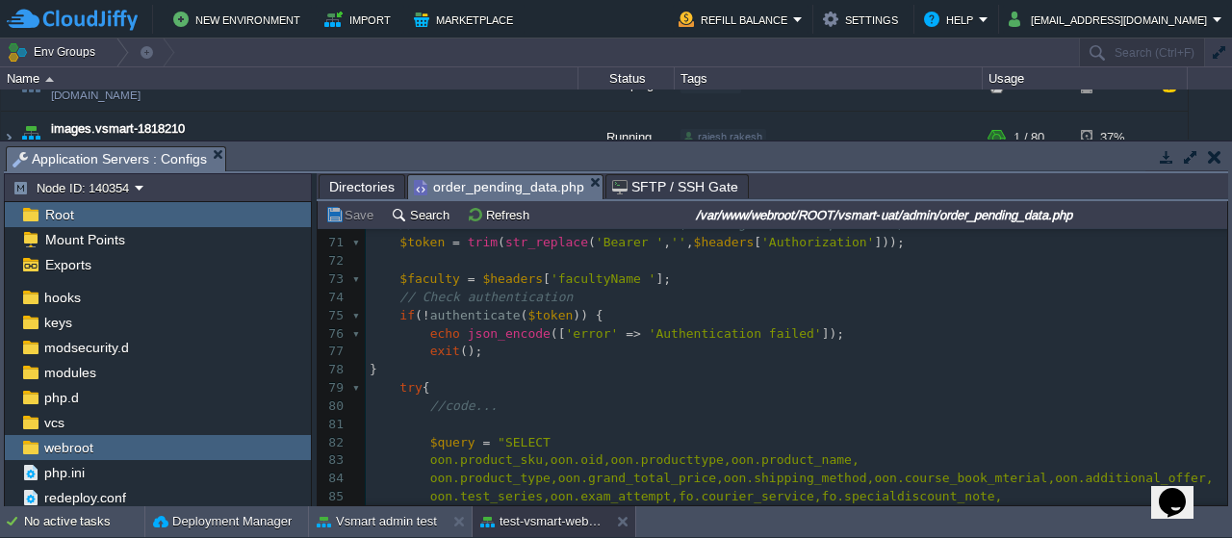
scroll to position [1527, 0]
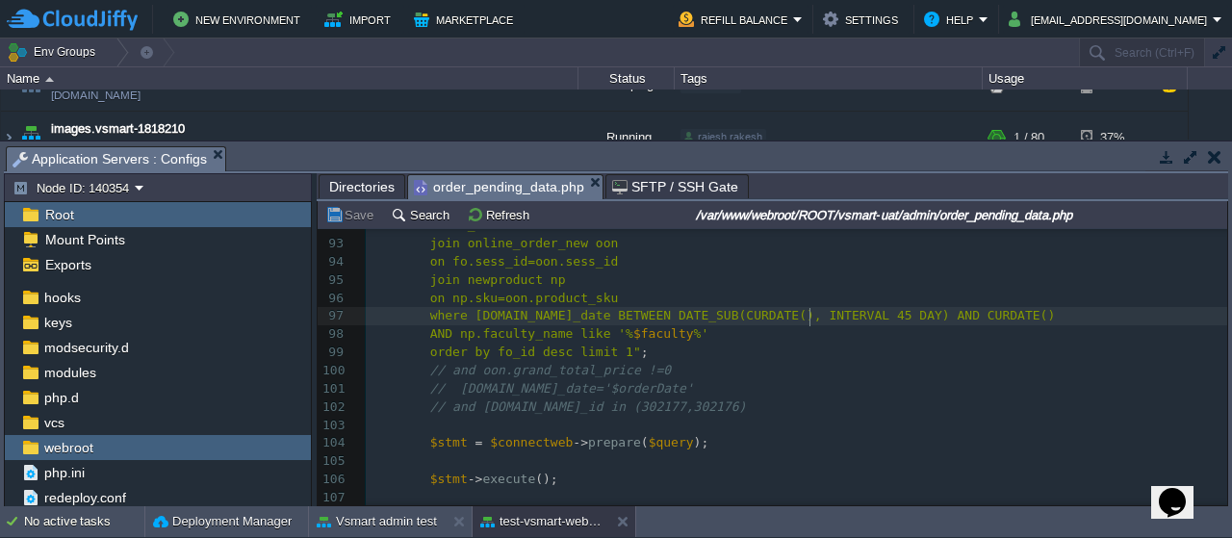
click at [808, 317] on div "925 <?php 73 $faculty = $headers [ 'facultyName ' ]; 74 // Check authentication…" at bounding box center [796, 271] width 861 height 798
type textarea "180"
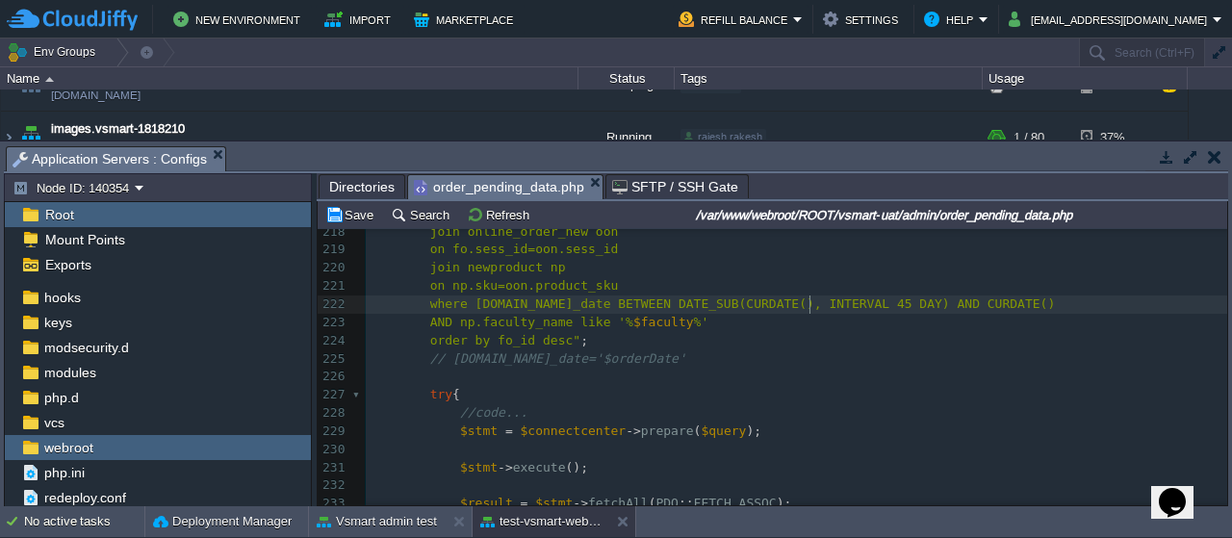
click at [808, 307] on div "xxxxxxxxxx where [DOMAIN_NAME]_date BETWEEN DATE_SUB(CURDATE(), INTERVAL 180 DA…" at bounding box center [796, 241] width 861 height 943
type textarea "180"
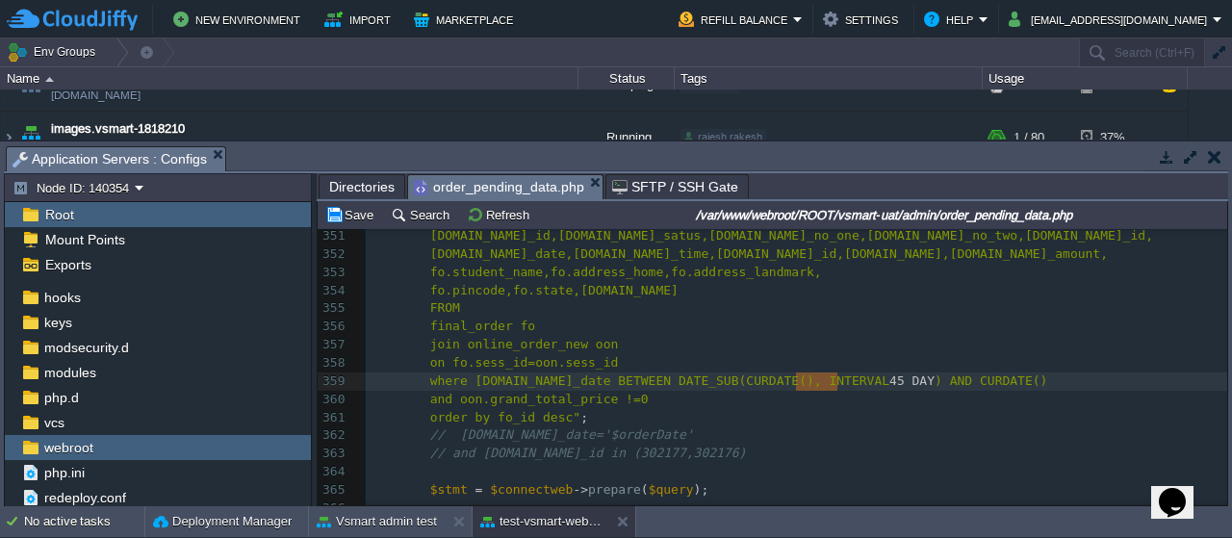
drag, startPoint x: 794, startPoint y: 380, endPoint x: 837, endPoint y: 377, distance: 43.4
type textarea "45 DAY"
click at [889, 384] on span "45 DAY" at bounding box center [911, 380] width 45 height 14
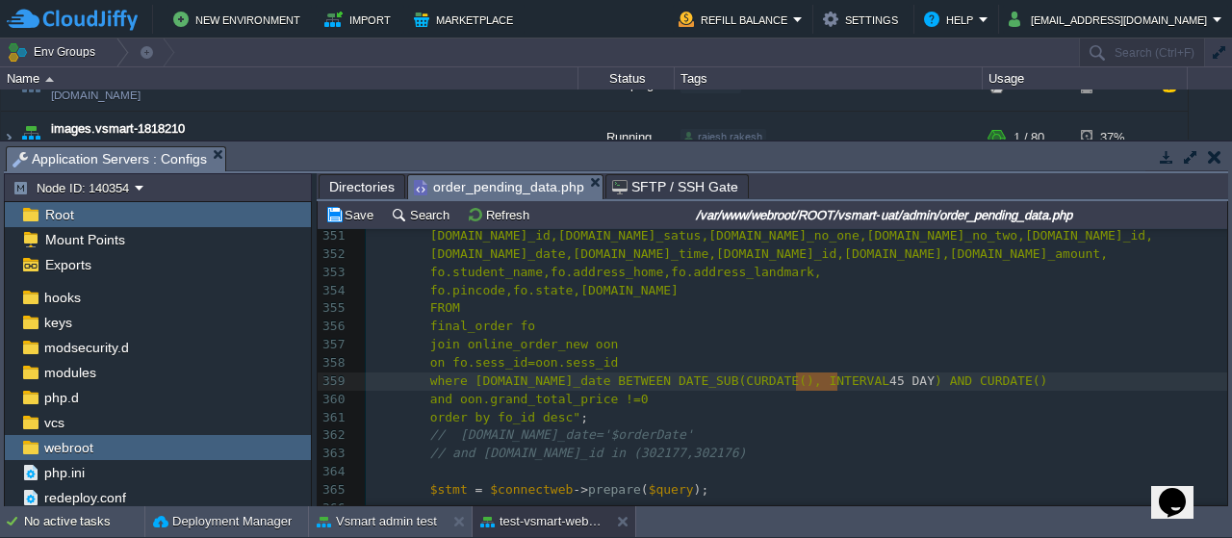
click at [889, 384] on span "45 DAY" at bounding box center [911, 380] width 45 height 14
type textarea "180"
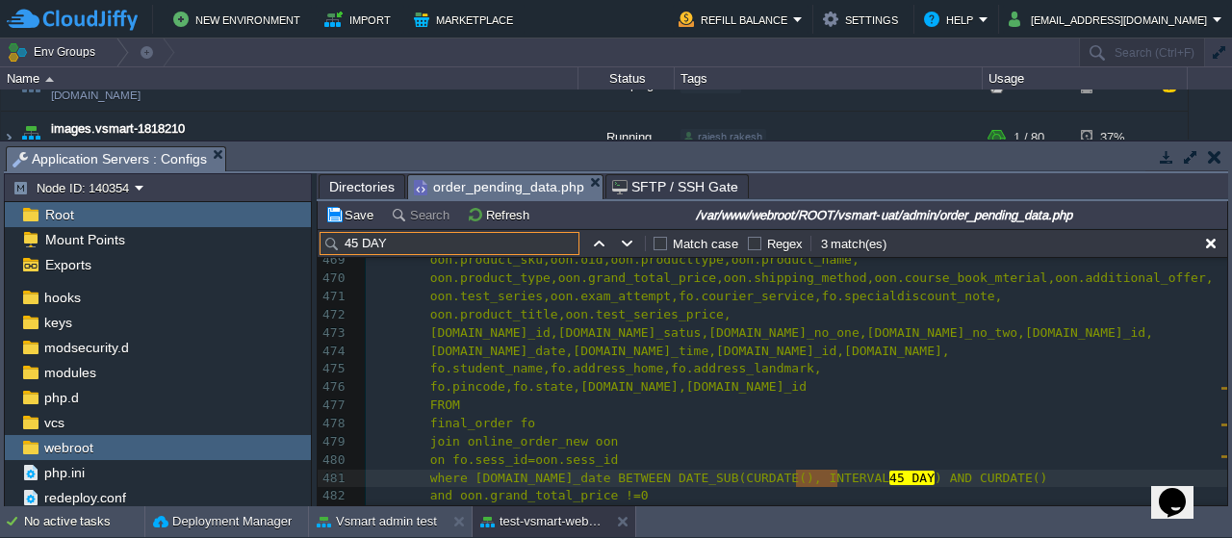
type input "45 DAY"
type textarea "45 DAY"
click at [889, 475] on span "45 DAY" at bounding box center [911, 478] width 45 height 14
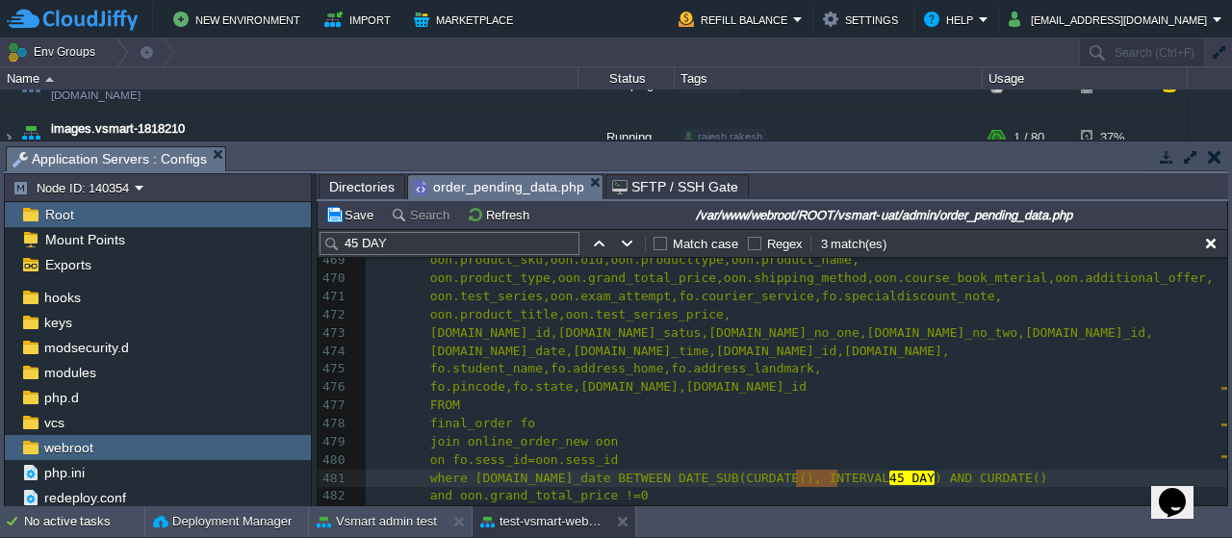
click at [889, 475] on span "45 DAY" at bounding box center [911, 478] width 45 height 14
click at [809, 475] on div "x 457 $token = trim ( str_replace ( 'Bearer ' , '' , $headers [ 'Authorization'…" at bounding box center [796, 360] width 861 height 652
click at [624, 239] on button "button" at bounding box center [627, 243] width 17 height 17
type textarea "45 DAY"
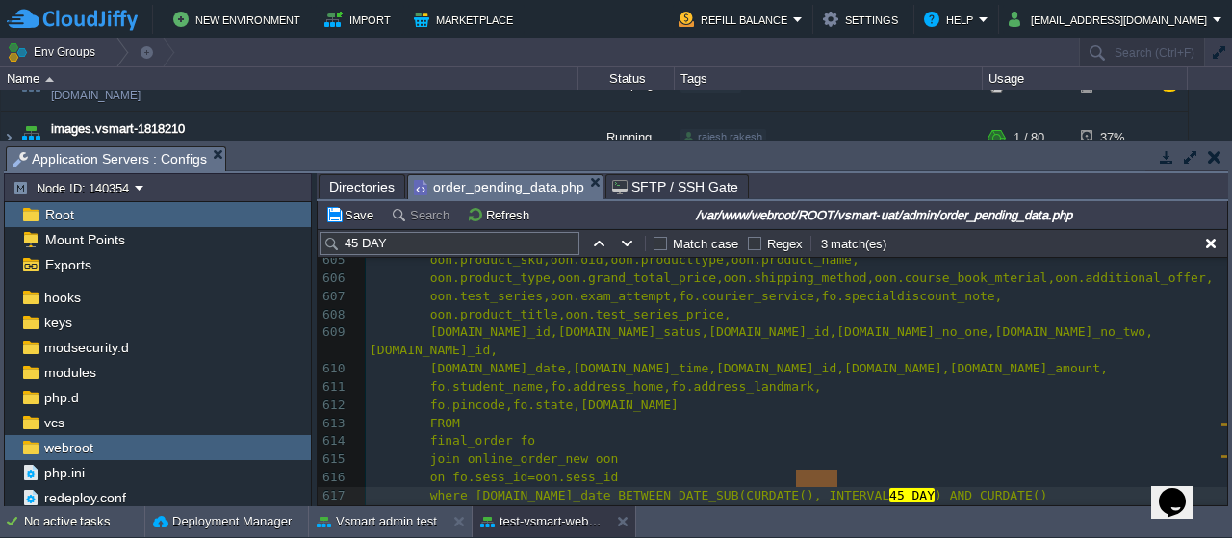
click at [889, 488] on span "45 DAY" at bounding box center [911, 495] width 45 height 14
click at [626, 240] on button "button" at bounding box center [627, 243] width 17 height 17
type textarea "45 DAY"
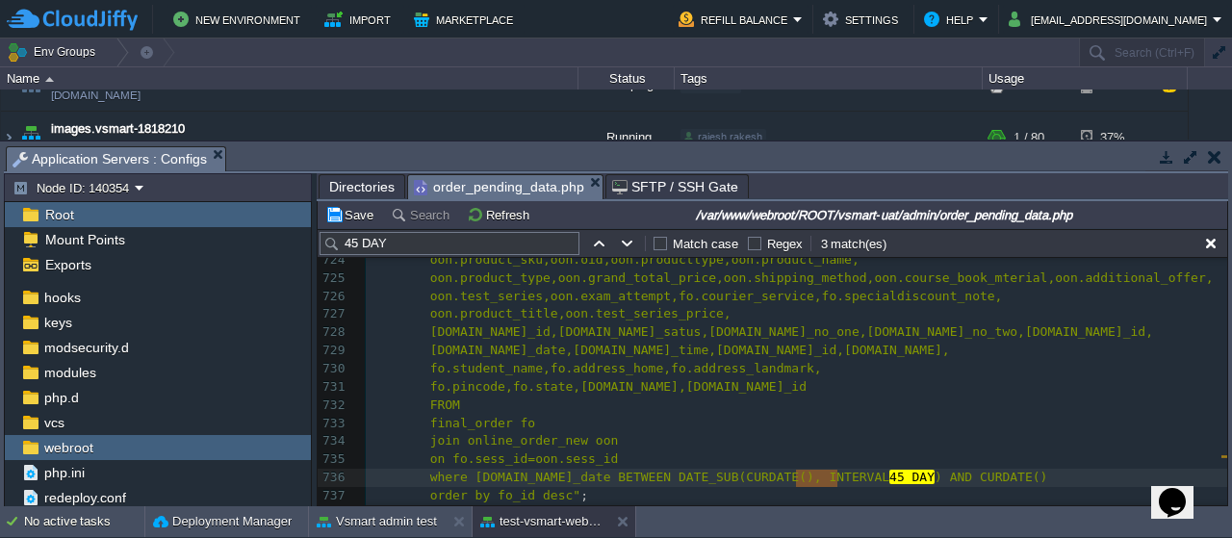
click at [889, 476] on span "45 DAY" at bounding box center [911, 477] width 45 height 14
type textarea "180"
click at [626, 241] on button "button" at bounding box center [627, 243] width 17 height 17
click at [601, 240] on button "button" at bounding box center [598, 243] width 17 height 17
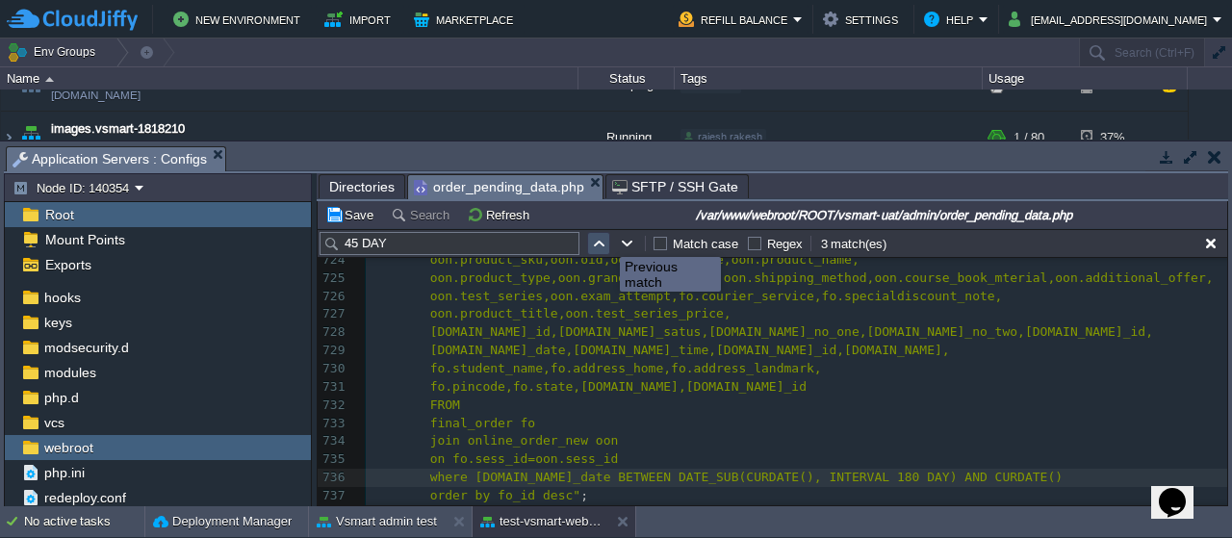
click at [601, 240] on button "button" at bounding box center [598, 243] width 17 height 17
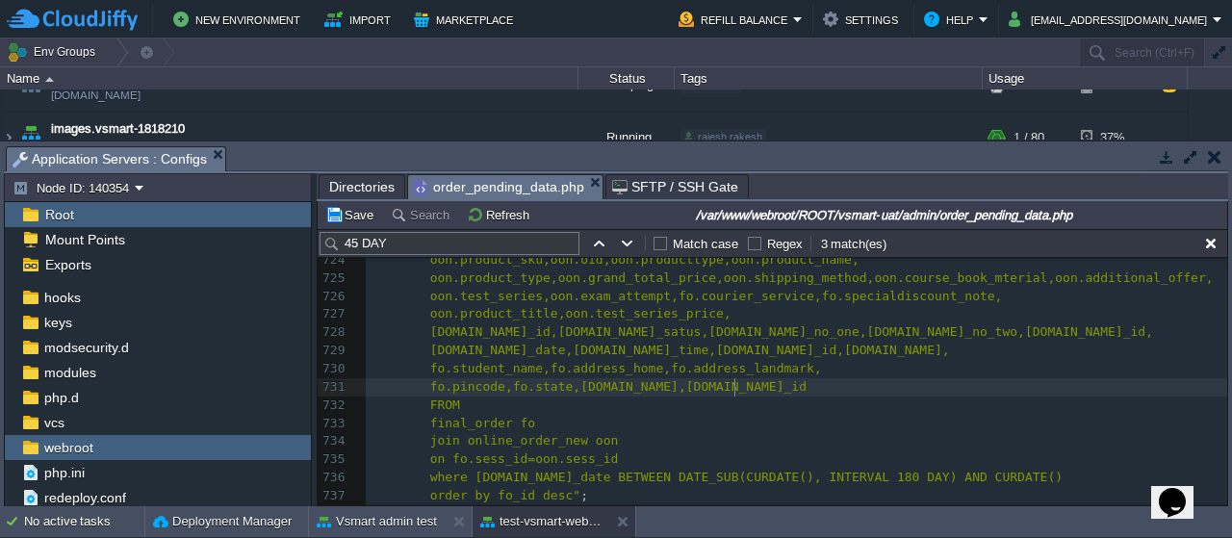
click at [940, 389] on pre "fo.pincode,fo.state,[DOMAIN_NAME],[DOMAIN_NAME]_id" at bounding box center [796, 387] width 861 height 18
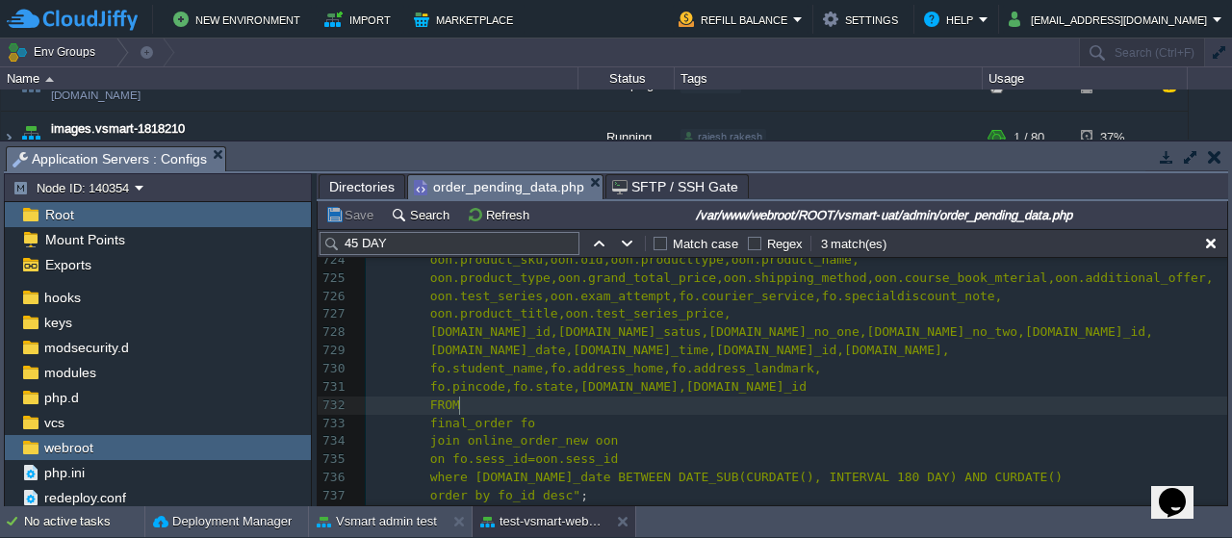
click at [808, 399] on pre "FROM" at bounding box center [796, 405] width 861 height 18
click at [1213, 239] on button "button" at bounding box center [1210, 243] width 17 height 17
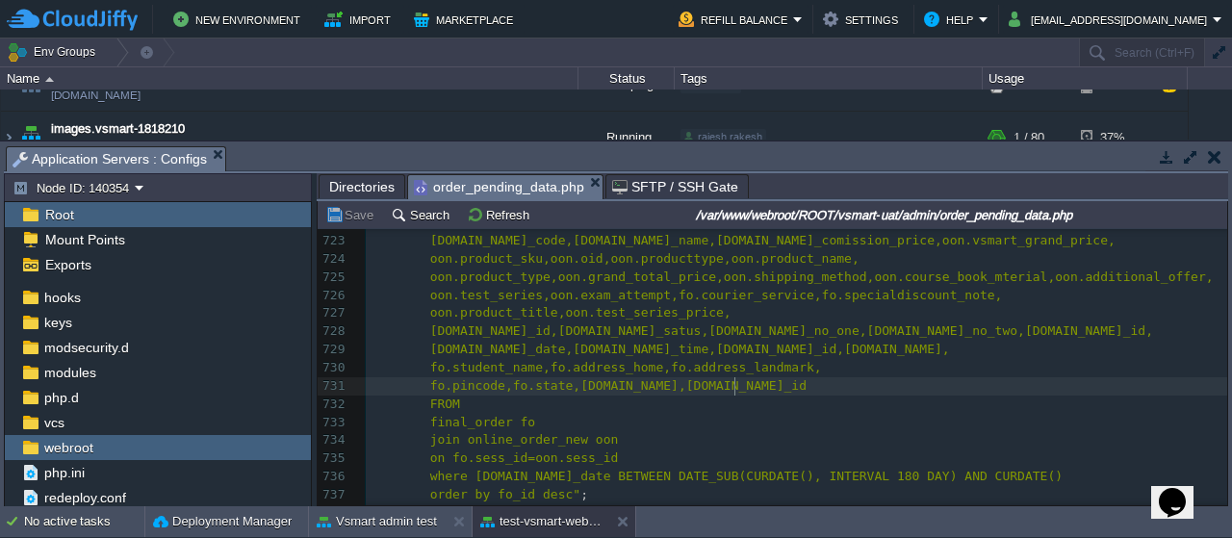
click at [803, 390] on pre "fo.pincode,fo.state,[DOMAIN_NAME],[DOMAIN_NAME]_id" at bounding box center [796, 386] width 861 height 18
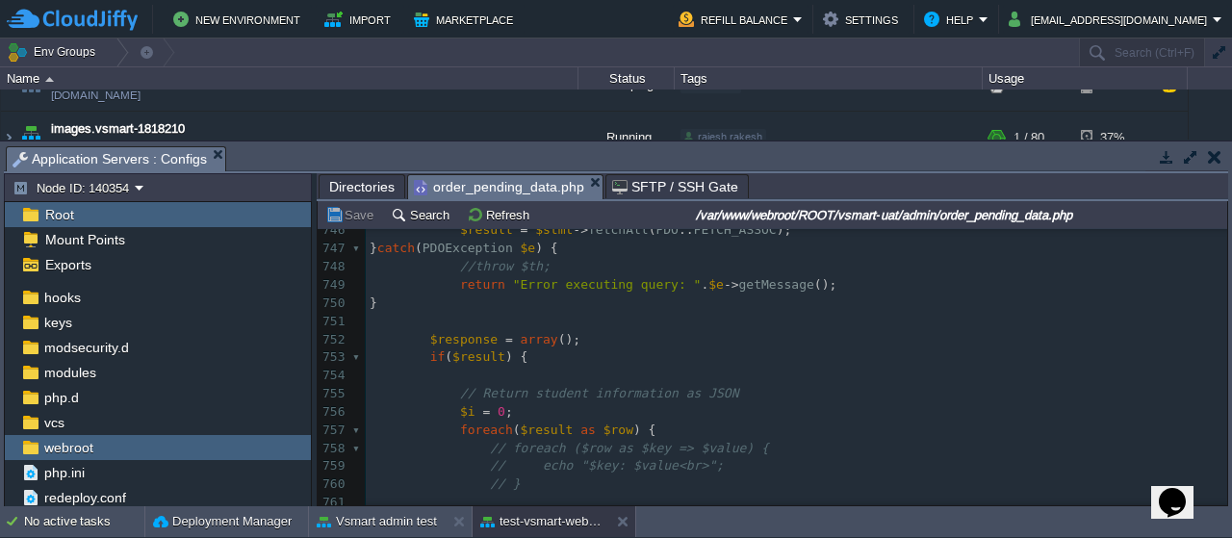
scroll to position [13661, 0]
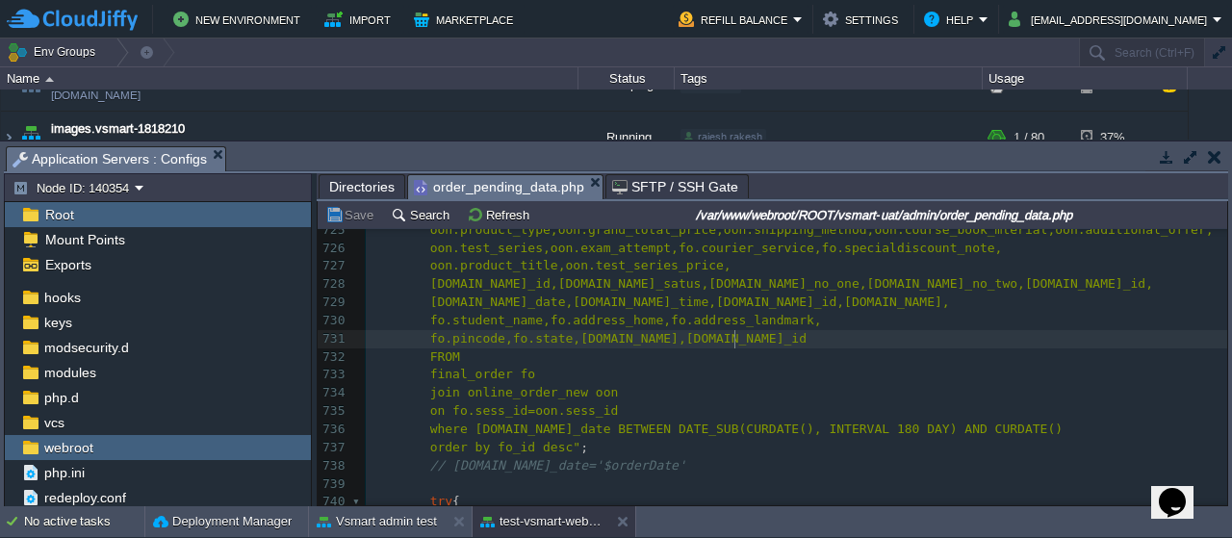
click at [818, 429] on div "x 708 header ( "Access-Control-Allow-Headers: Content-Type, Authorization" ); 7…" at bounding box center [796, 447] width 861 height 1070
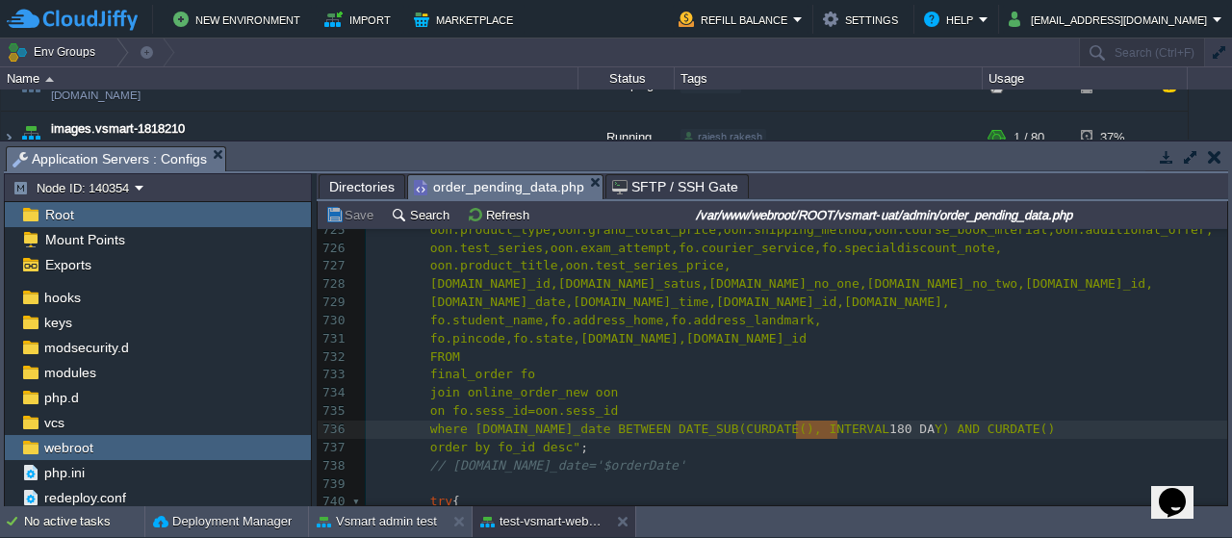
type textarea "180 DAY"
drag, startPoint x: 796, startPoint y: 429, endPoint x: 843, endPoint y: 430, distance: 47.2
type input "180 DAY"
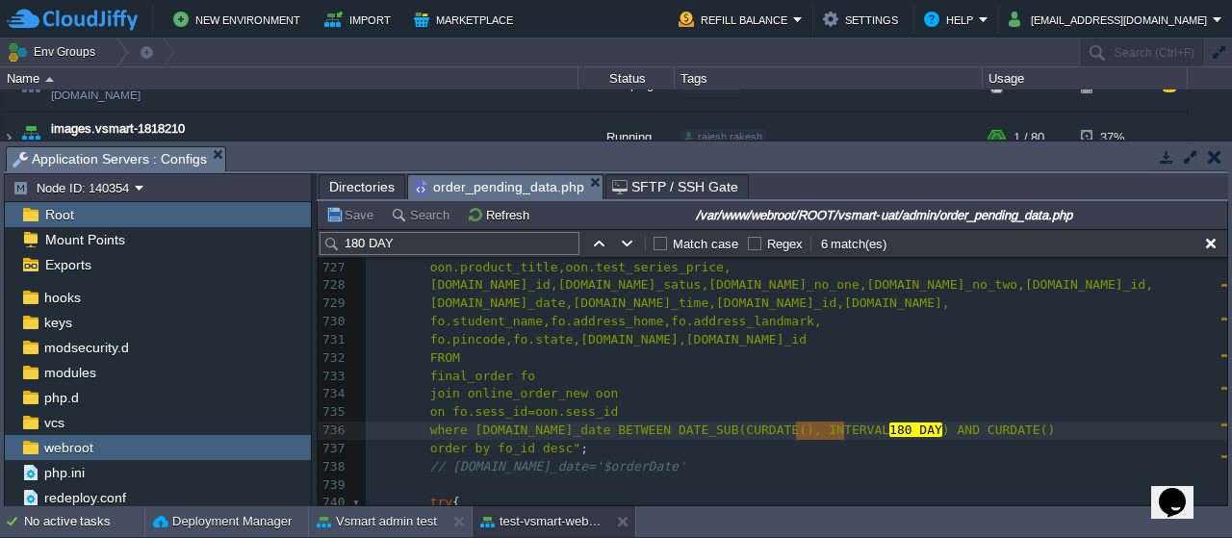
click at [889, 431] on span "180 DAY" at bounding box center [915, 429] width 53 height 14
click at [623, 242] on button "button" at bounding box center [627, 243] width 17 height 17
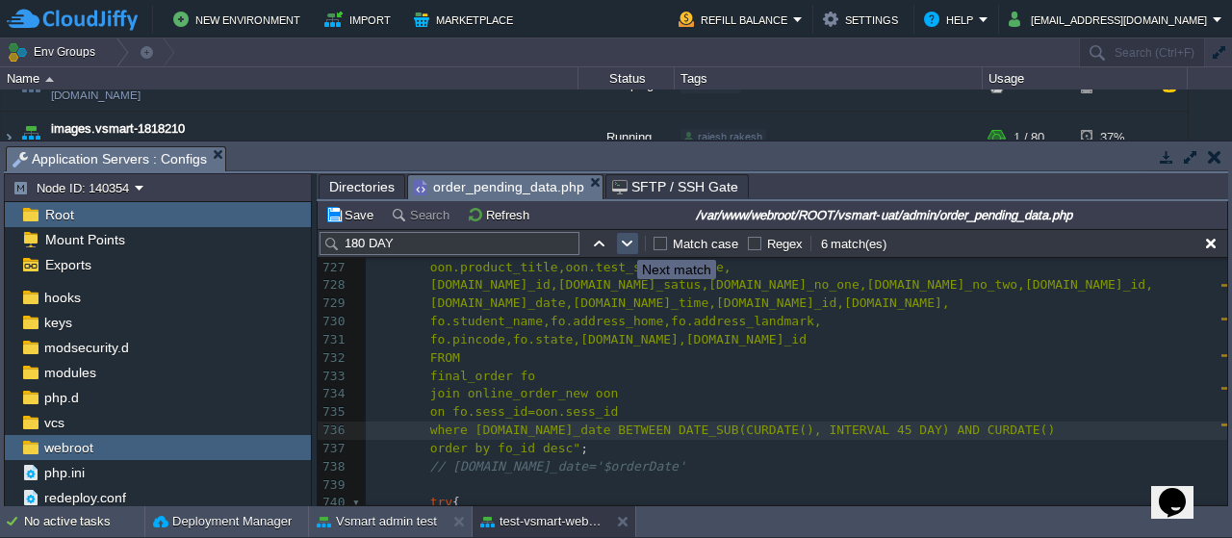
type textarea "180 DAY"
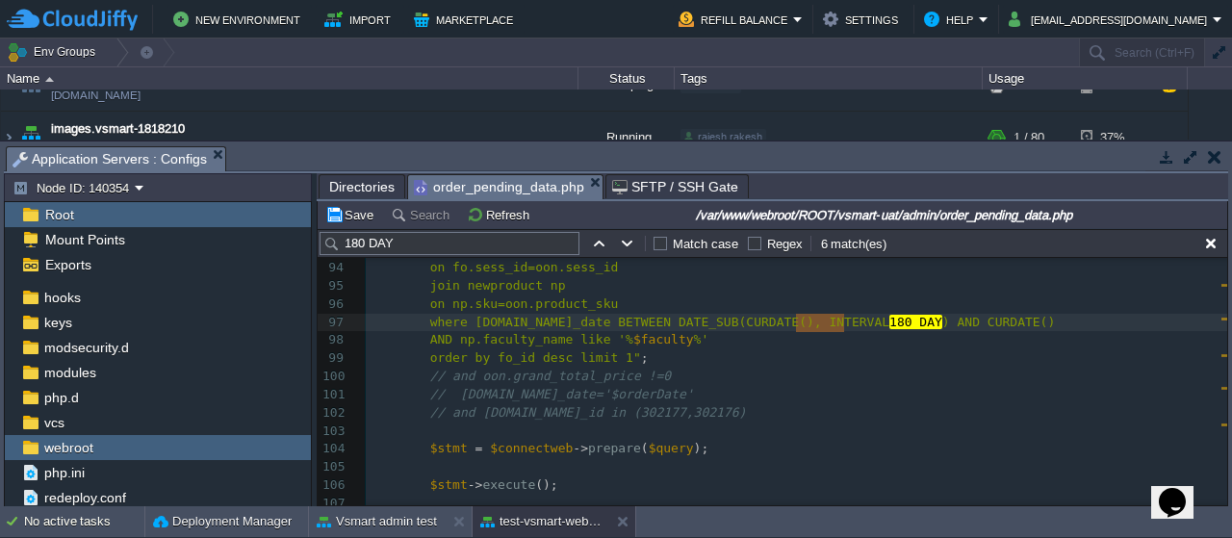
click at [889, 322] on span "180 DAY" at bounding box center [915, 322] width 53 height 14
click at [595, 241] on button "button" at bounding box center [598, 243] width 17 height 17
type textarea "180 DAY"
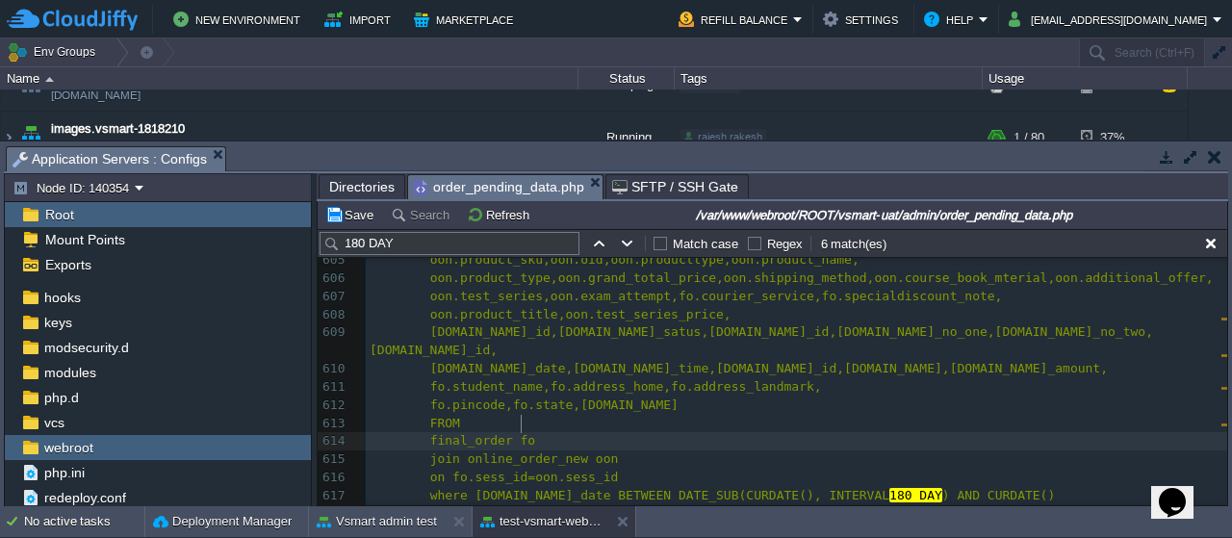
click at [780, 432] on pre "final_order fo" at bounding box center [796, 441] width 861 height 18
click at [1203, 242] on button "button" at bounding box center [1210, 243] width 17 height 17
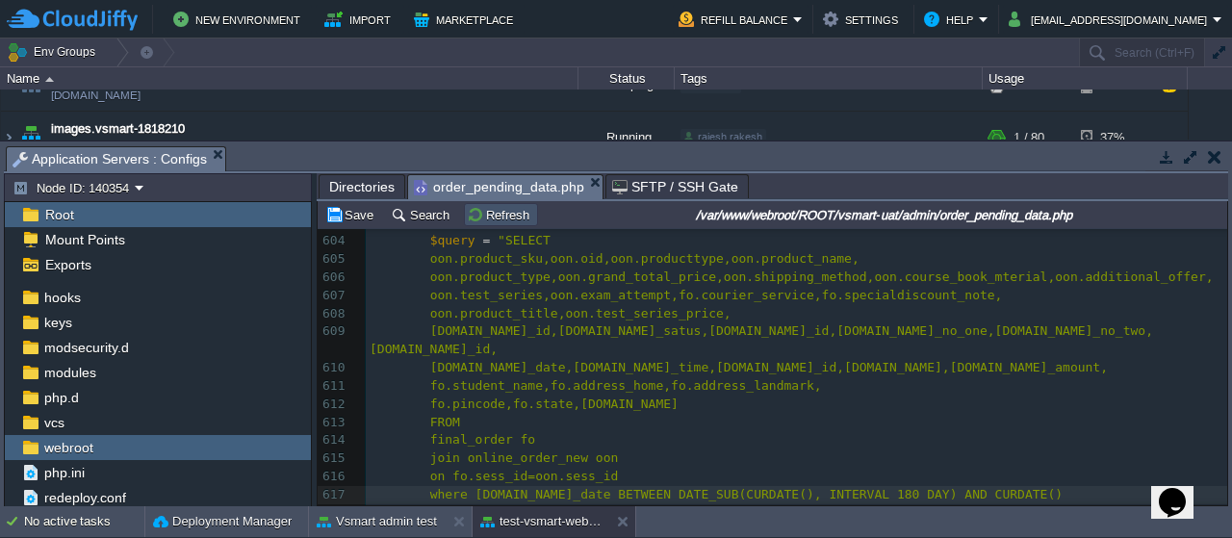
click at [501, 221] on button "Refresh" at bounding box center [501, 214] width 68 height 17
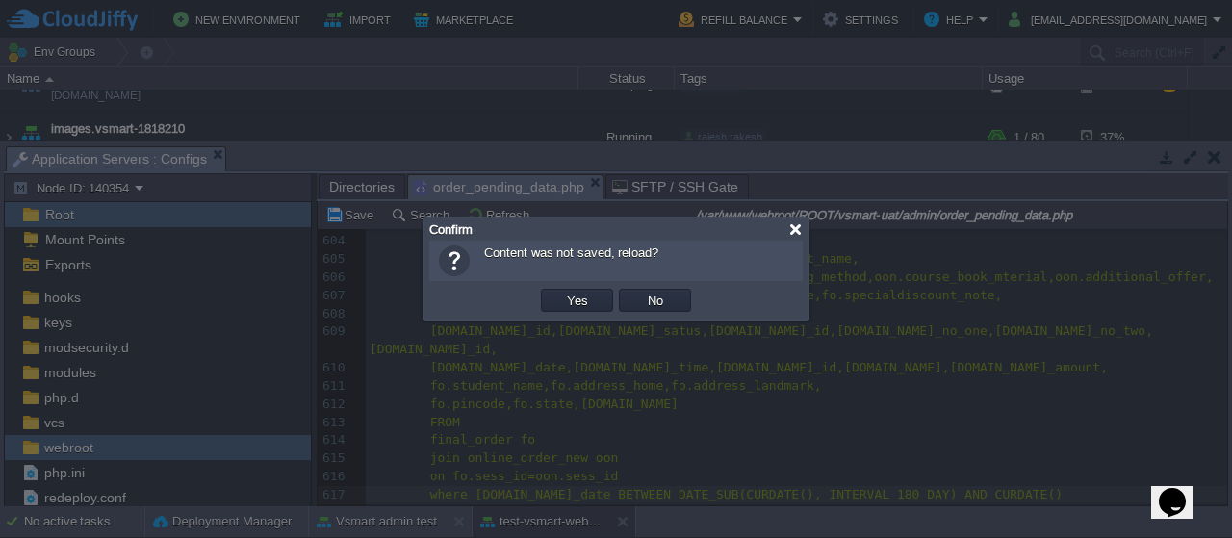
click at [793, 229] on div at bounding box center [795, 229] width 14 height 14
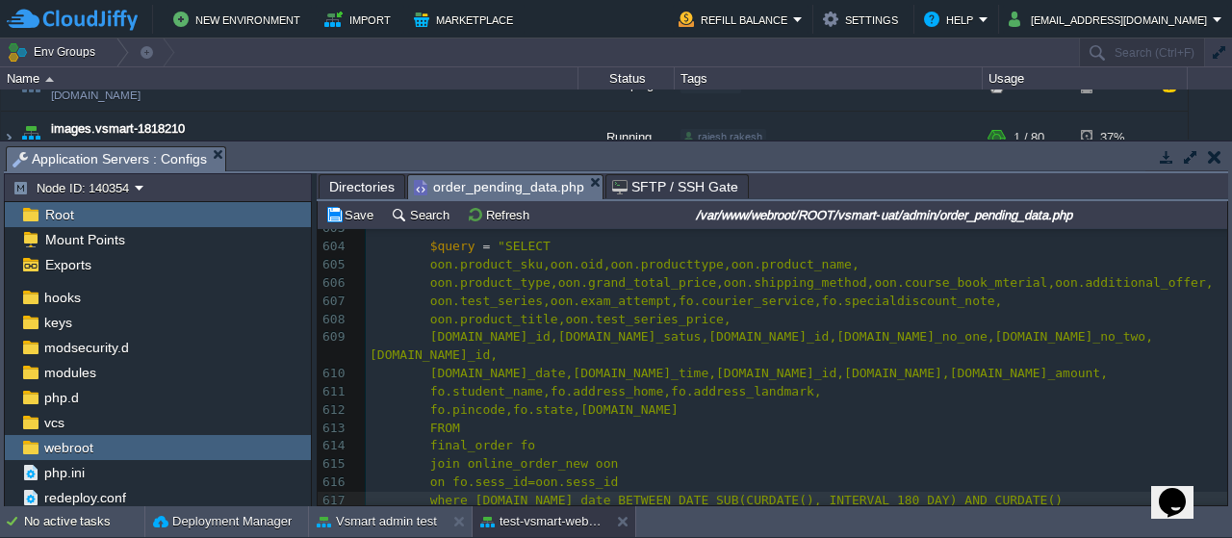
scroll to position [11002, 0]
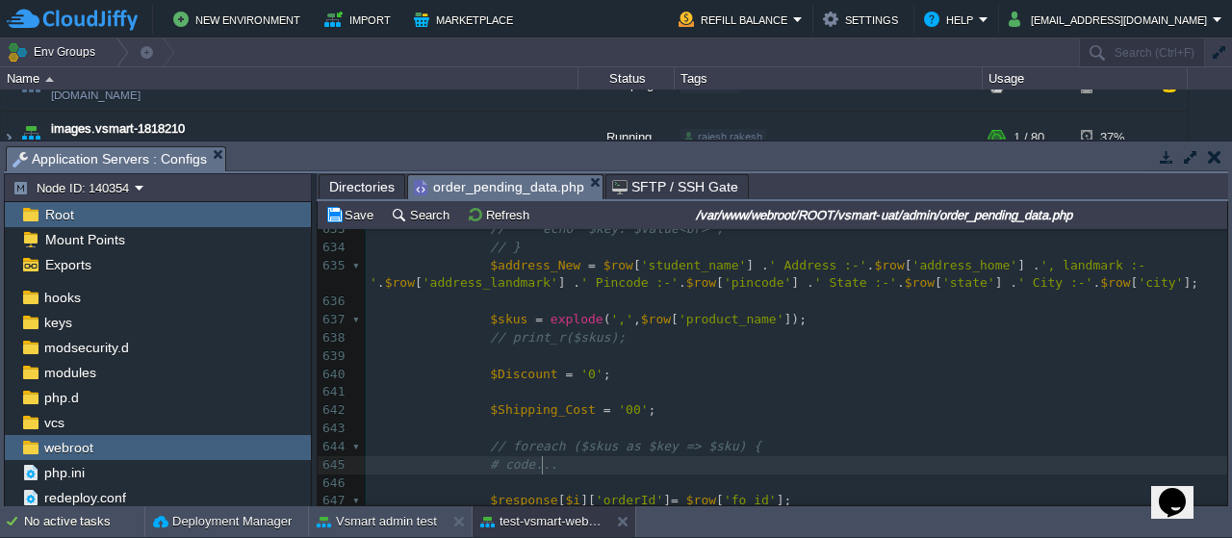
click at [839, 461] on pre "# code..." at bounding box center [796, 465] width 861 height 18
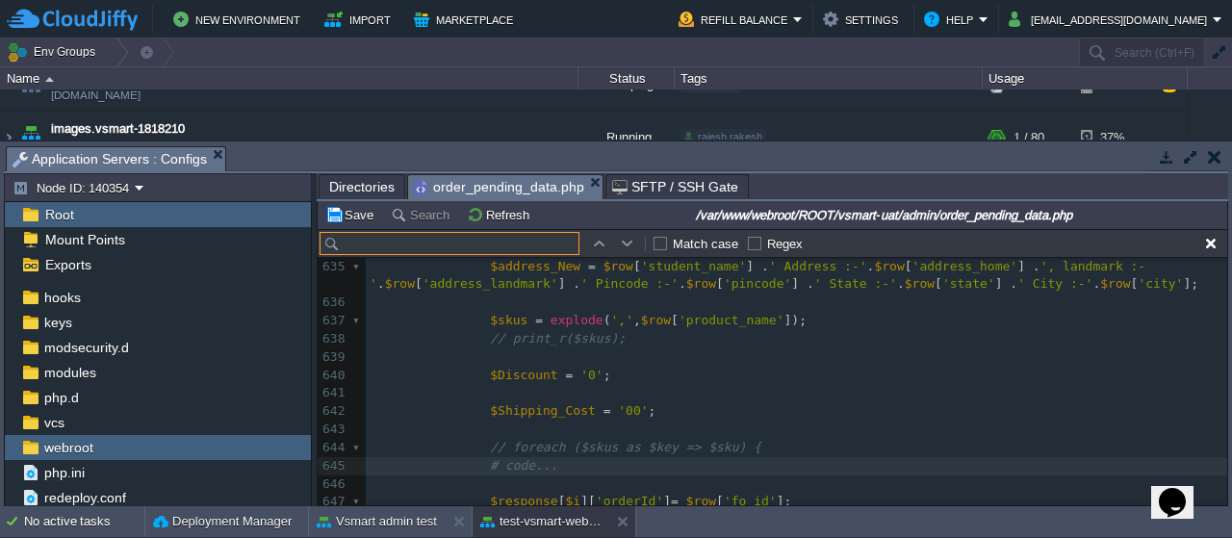
paste input "180 DAY"
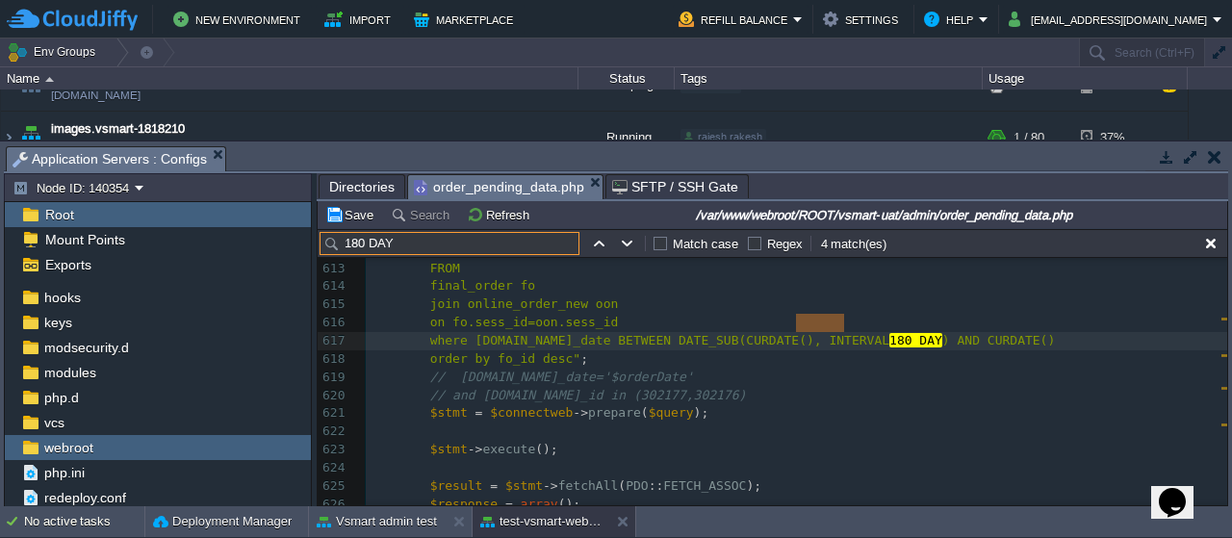
click at [362, 242] on input "180 DAY" at bounding box center [449, 243] width 260 height 23
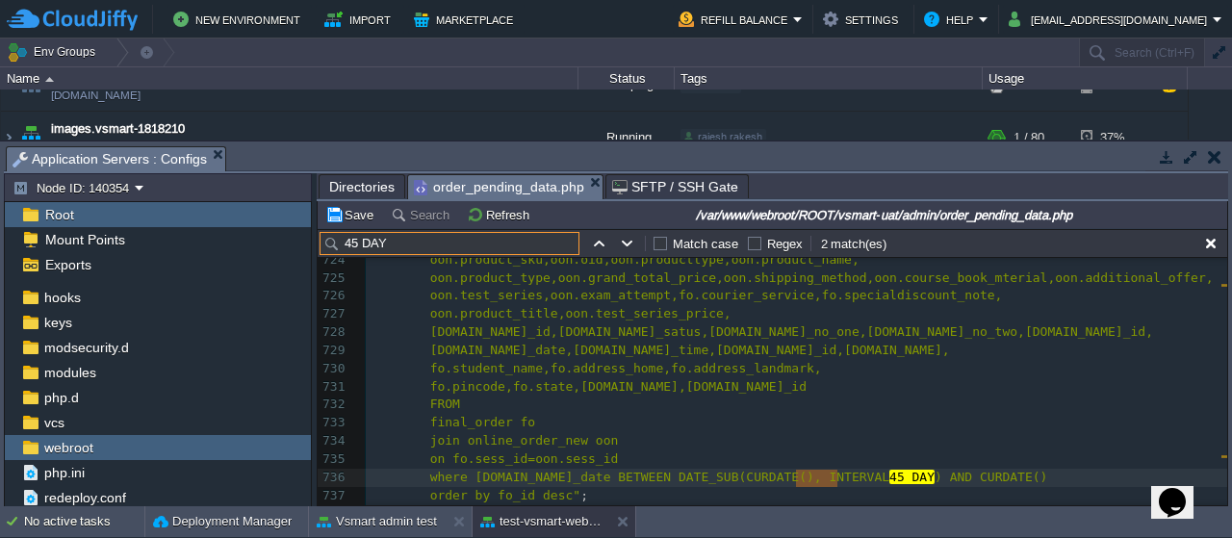
type input "45 DAY"
type textarea "45 DAY"
click at [889, 476] on span "45 DAY" at bounding box center [911, 477] width 45 height 14
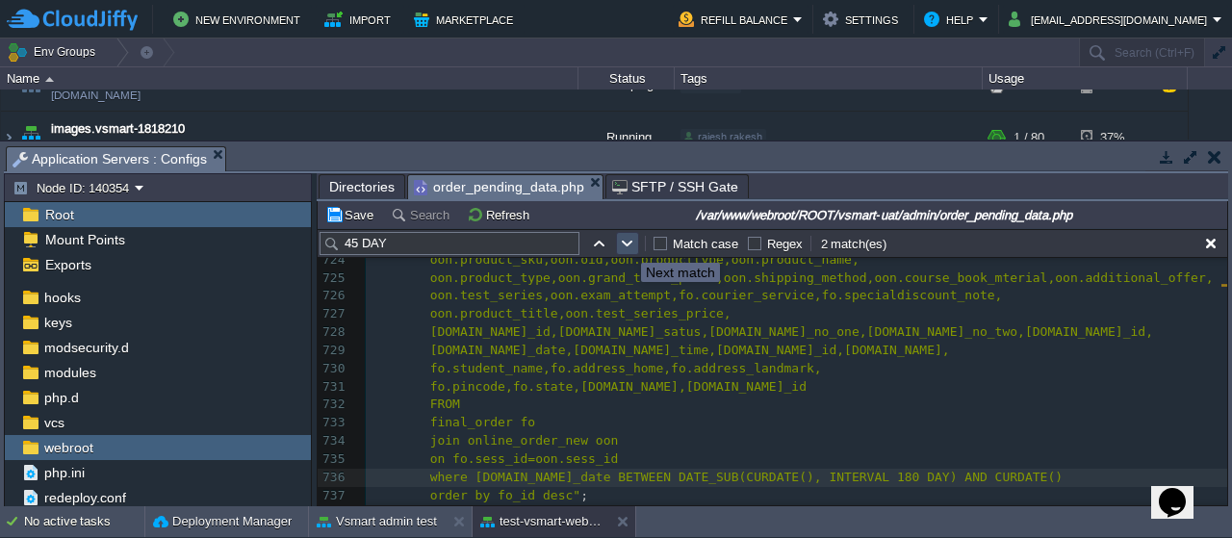
click at [626, 245] on button "button" at bounding box center [627, 243] width 17 height 17
type textarea "45 DAY"
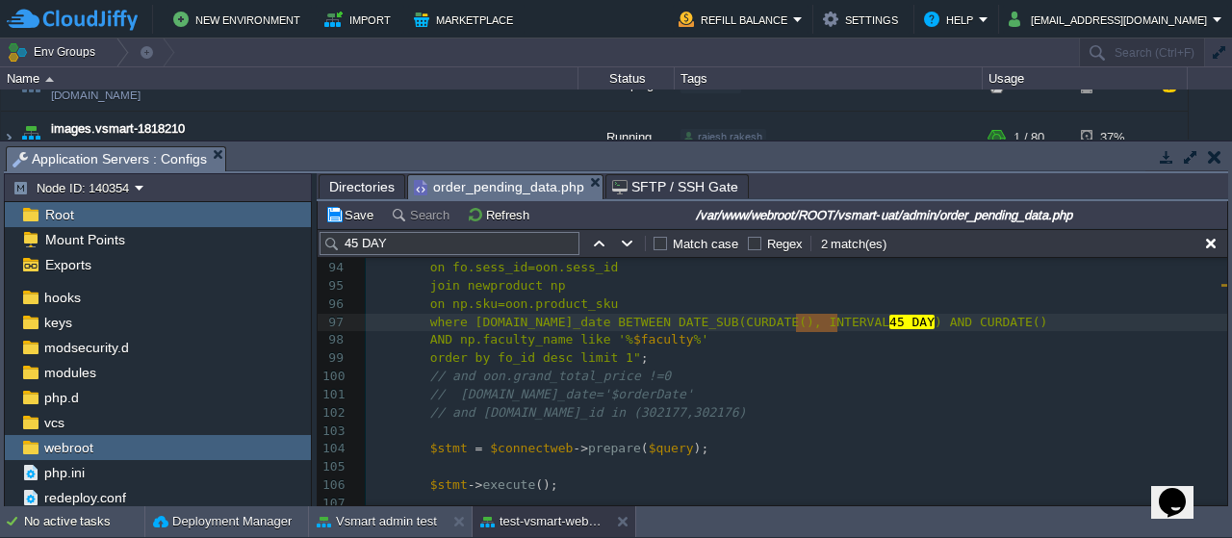
click at [889, 320] on span "45 DAY" at bounding box center [911, 322] width 45 height 14
type textarea "180"
click at [624, 244] on button "button" at bounding box center [627, 243] width 17 height 17
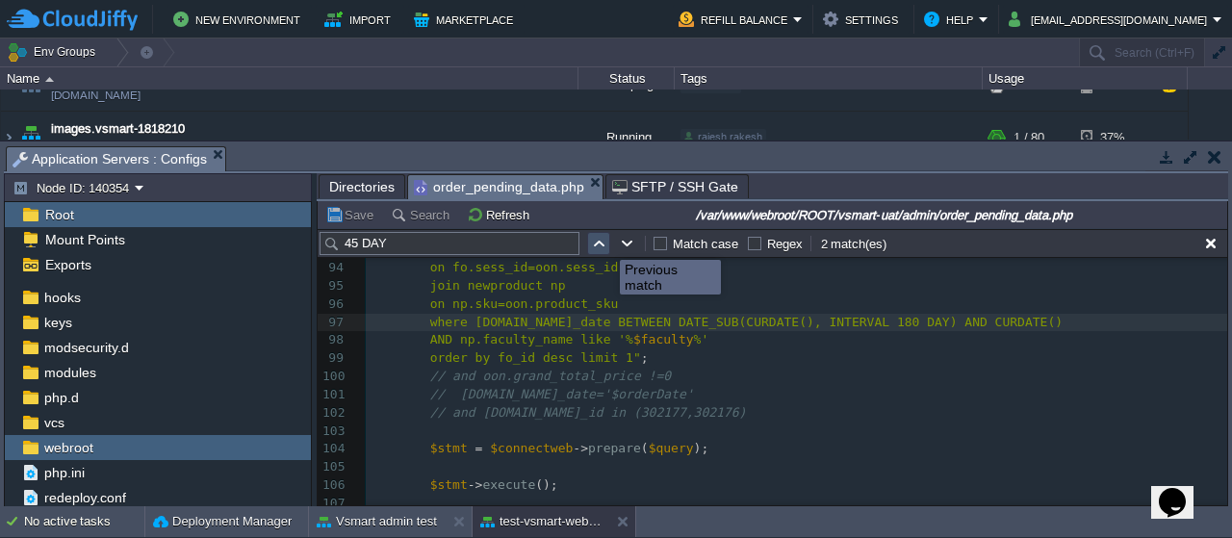
click at [601, 242] on button "button" at bounding box center [598, 243] width 17 height 17
click at [1208, 236] on button "button" at bounding box center [1210, 243] width 17 height 17
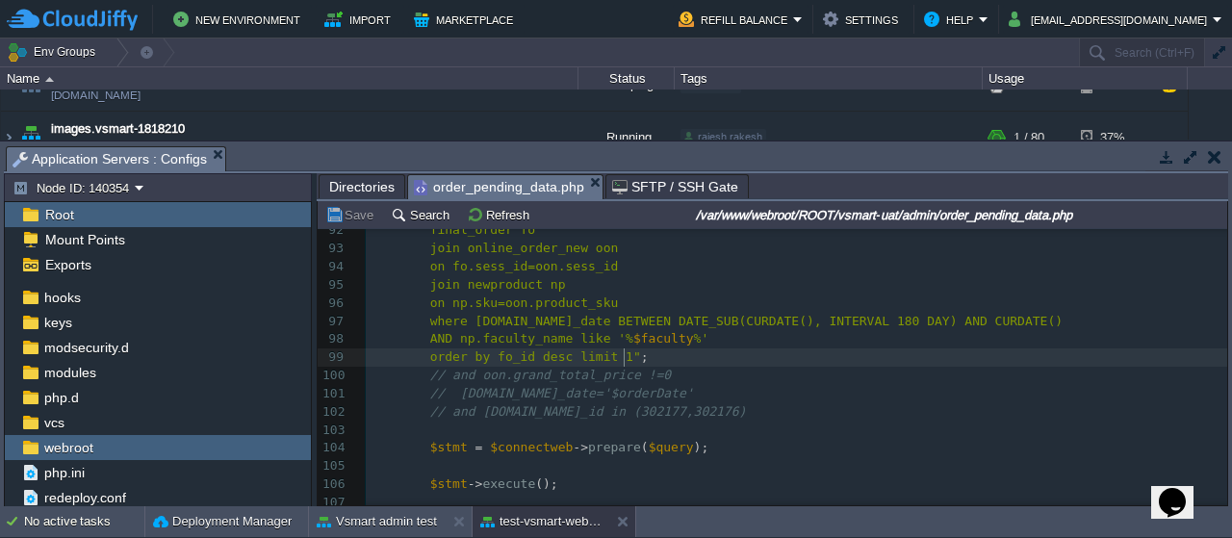
click at [756, 359] on pre "order by fo_id desc limit 1" ;" at bounding box center [796, 357] width 861 height 18
click at [820, 317] on span "where [DOMAIN_NAME]_date BETWEEN DATE_SUB(CURDATE(), INTERVAL 180 DAY) AND CURD…" at bounding box center [746, 321] width 632 height 14
type textarea "180 DAY"
drag, startPoint x: 842, startPoint y: 319, endPoint x: 805, endPoint y: 320, distance: 36.6
type input "180 DAY"
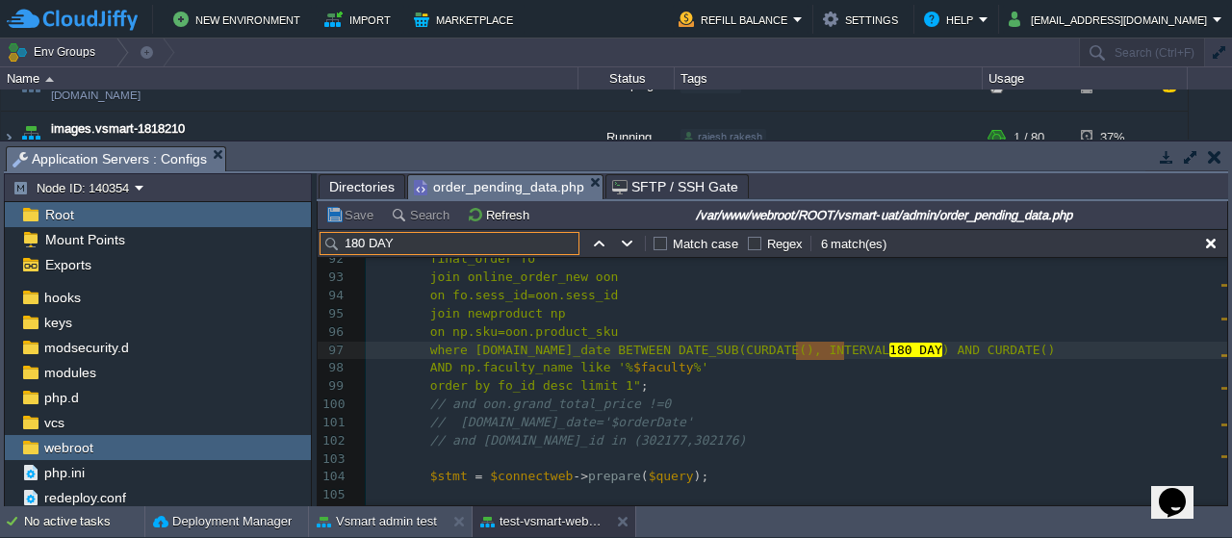
scroll to position [1726, 0]
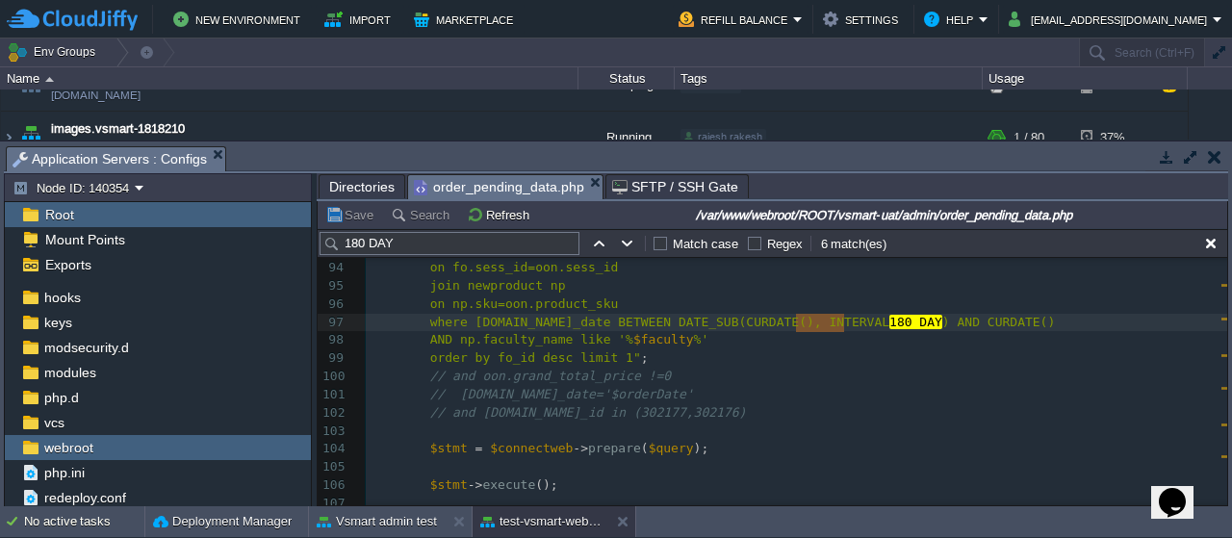
click at [889, 321] on span "180 DAY" at bounding box center [915, 322] width 53 height 14
click at [626, 237] on button "button" at bounding box center [627, 243] width 17 height 17
type textarea "180 DAY"
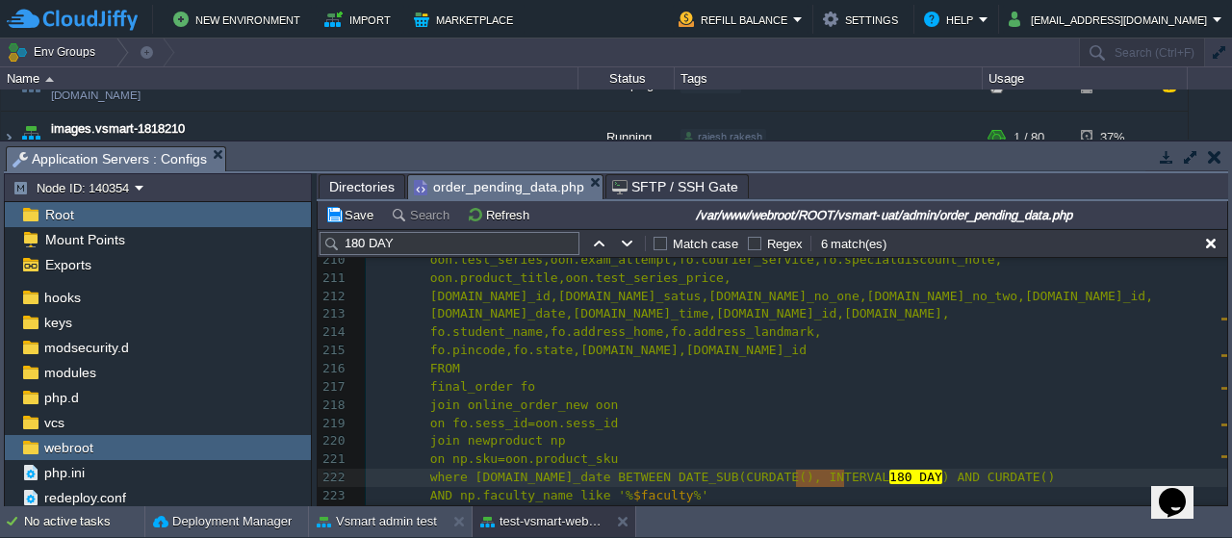
click at [889, 478] on span "180 DAY" at bounding box center [915, 477] width 53 height 14
click at [626, 243] on button "button" at bounding box center [627, 243] width 17 height 17
type textarea "180 DAY"
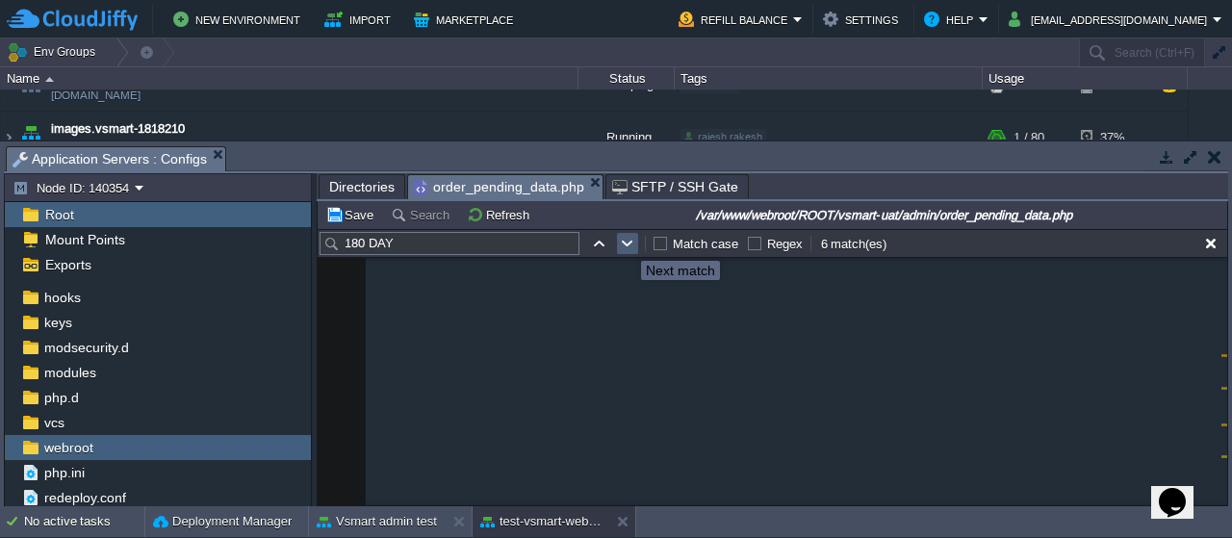
scroll to position [6360, 0]
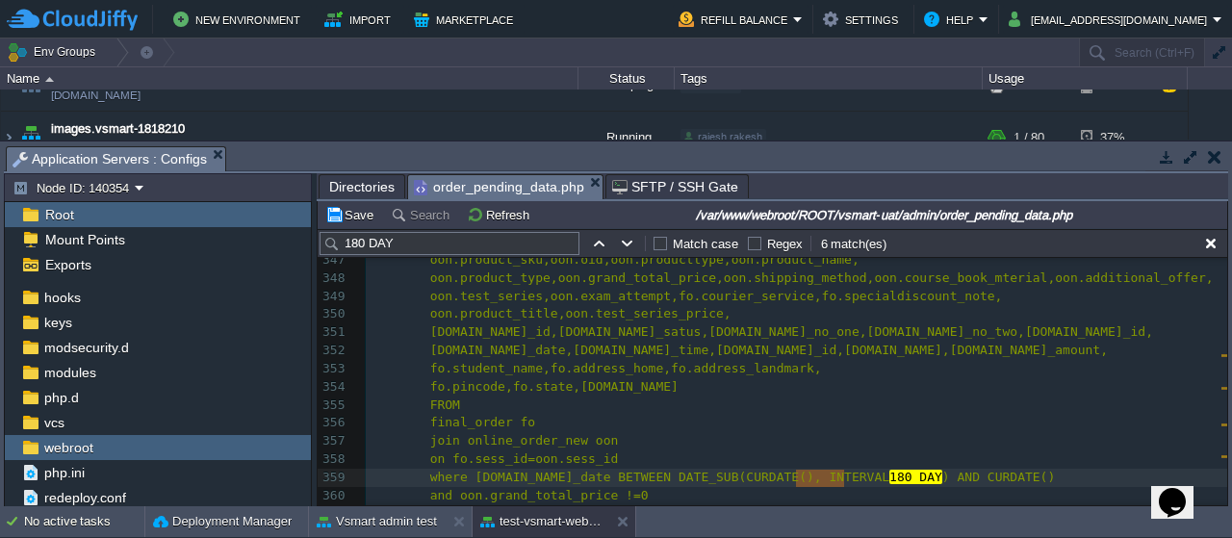
click at [889, 481] on span "180 DAY" at bounding box center [915, 477] width 53 height 14
click at [625, 245] on button "button" at bounding box center [627, 243] width 17 height 17
type textarea "180 DAY"
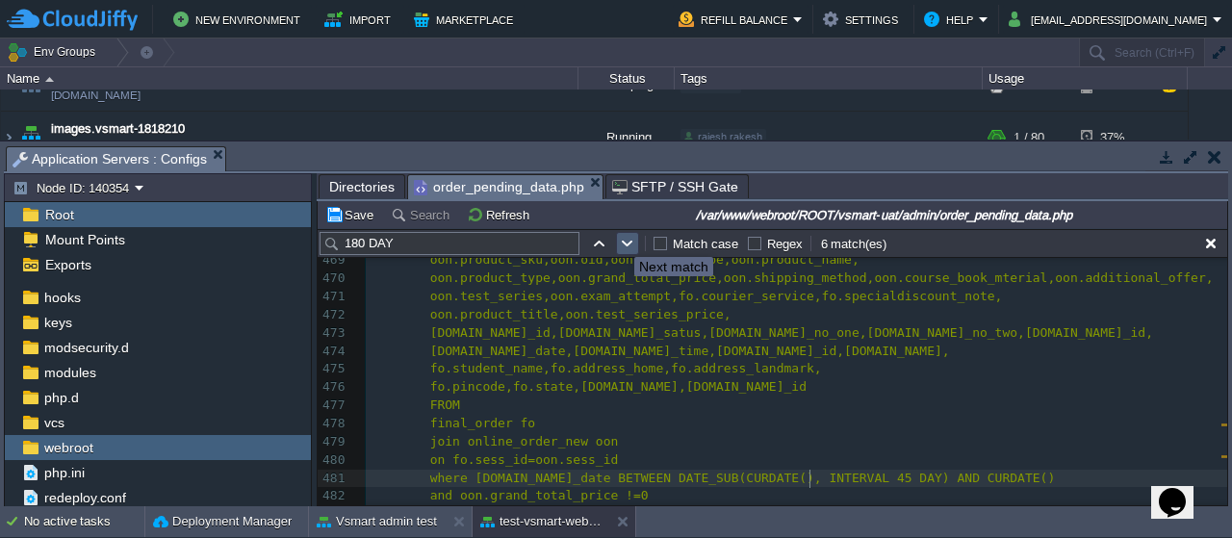
click at [620, 240] on button "button" at bounding box center [627, 243] width 17 height 17
type textarea "180 DAY"
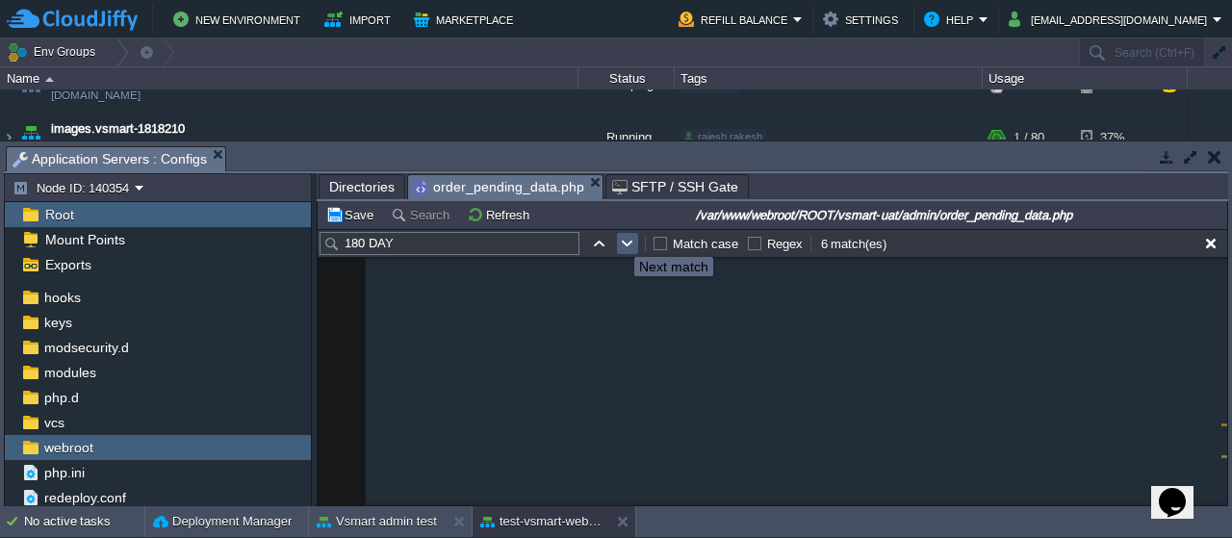
scroll to position [11078, 0]
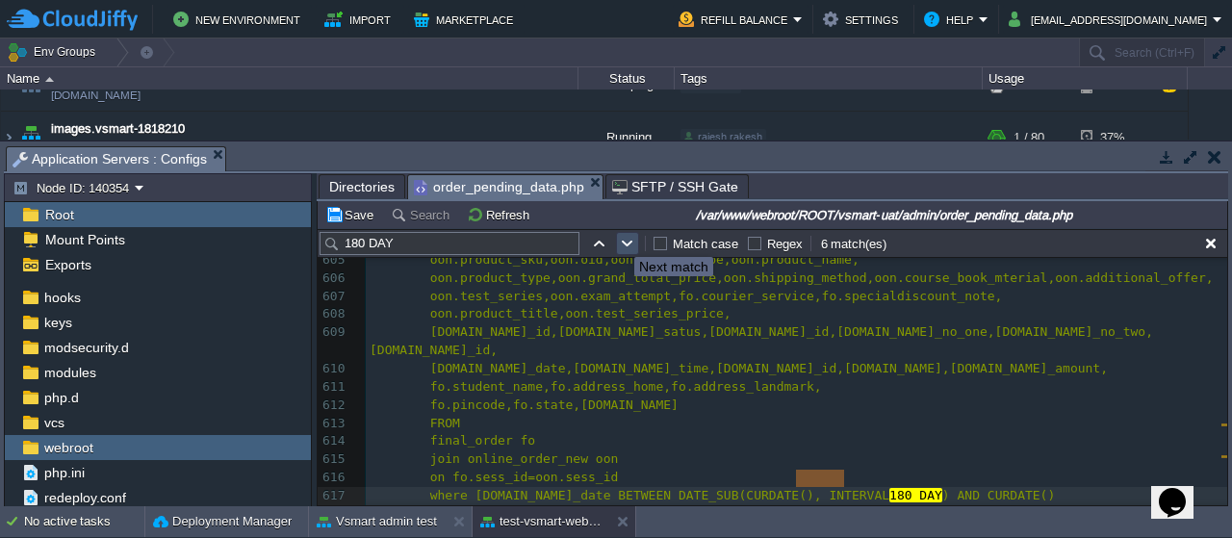
click at [620, 240] on button "button" at bounding box center [627, 243] width 17 height 17
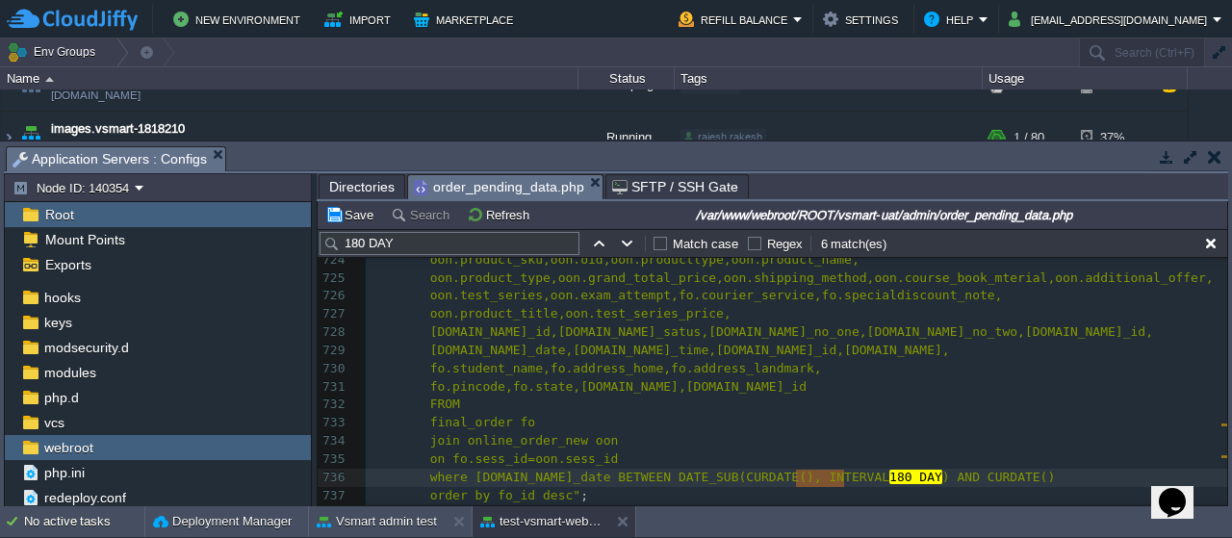
click at [889, 475] on span "180 DAY" at bounding box center [915, 477] width 53 height 14
click at [631, 242] on button "button" at bounding box center [627, 243] width 17 height 17
type textarea "180 DAY"
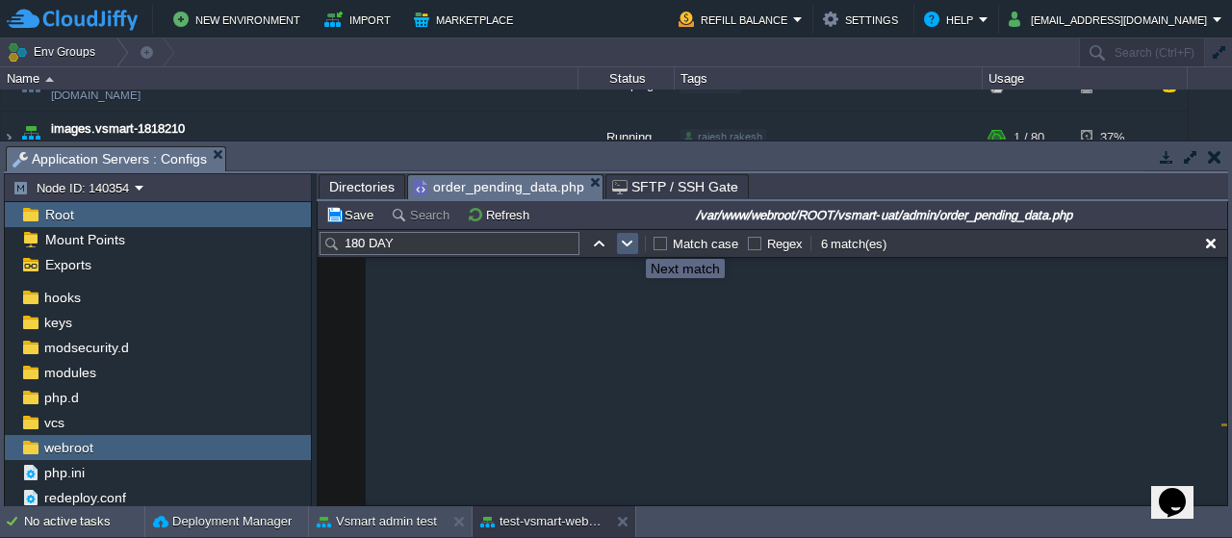
scroll to position [11233, 0]
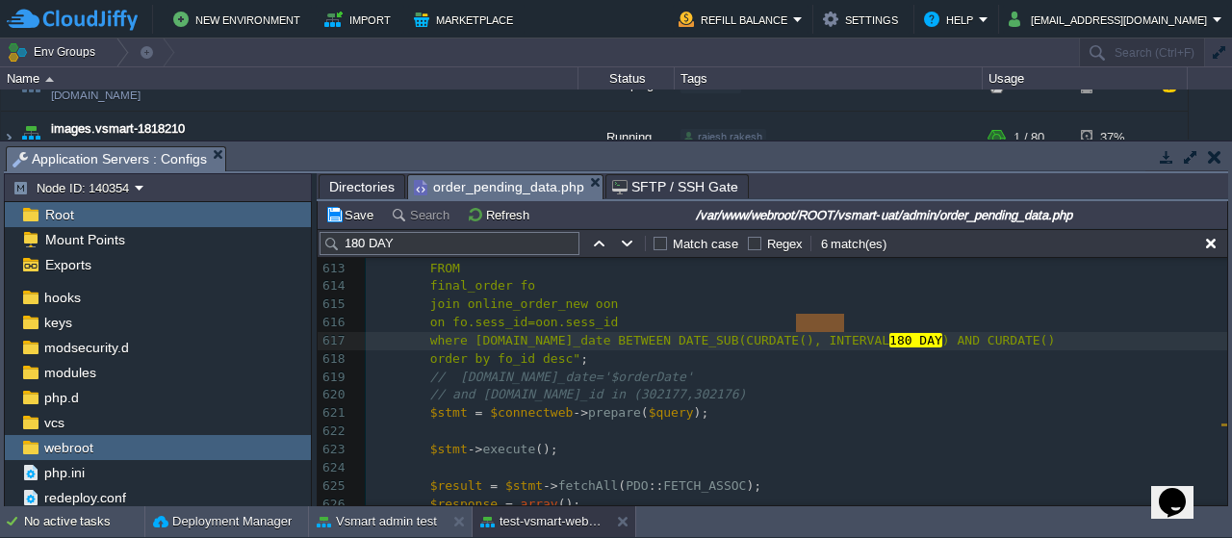
click at [889, 333] on span "180 DAY" at bounding box center [915, 340] width 53 height 14
type textarea "45"
click at [627, 244] on button "button" at bounding box center [627, 243] width 17 height 17
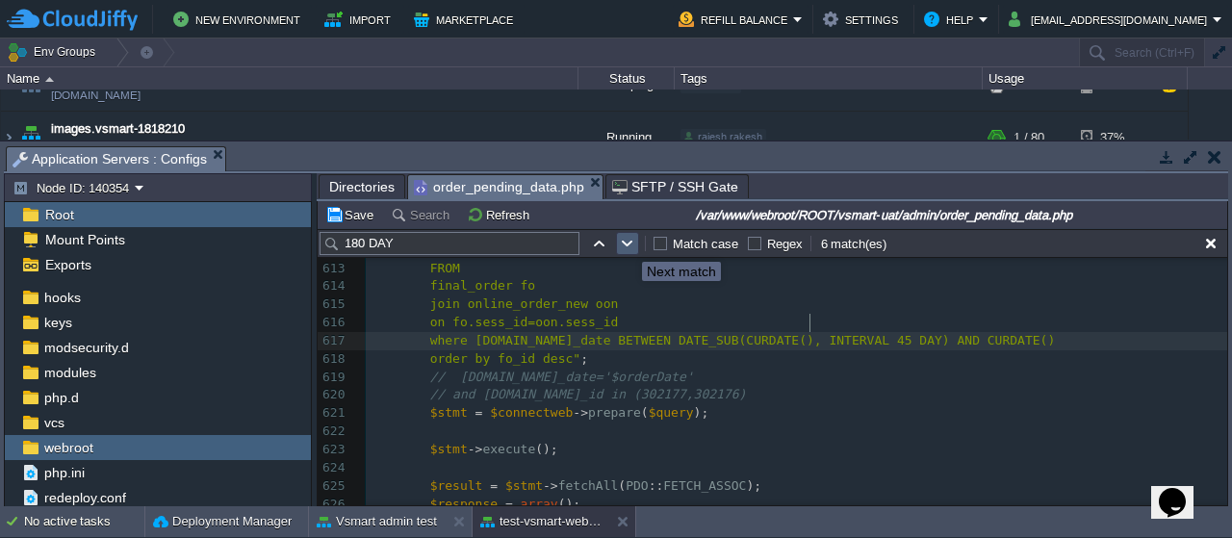
scroll to position [6, 0]
click at [627, 244] on button "button" at bounding box center [627, 243] width 17 height 17
click at [593, 242] on button "button" at bounding box center [598, 243] width 17 height 17
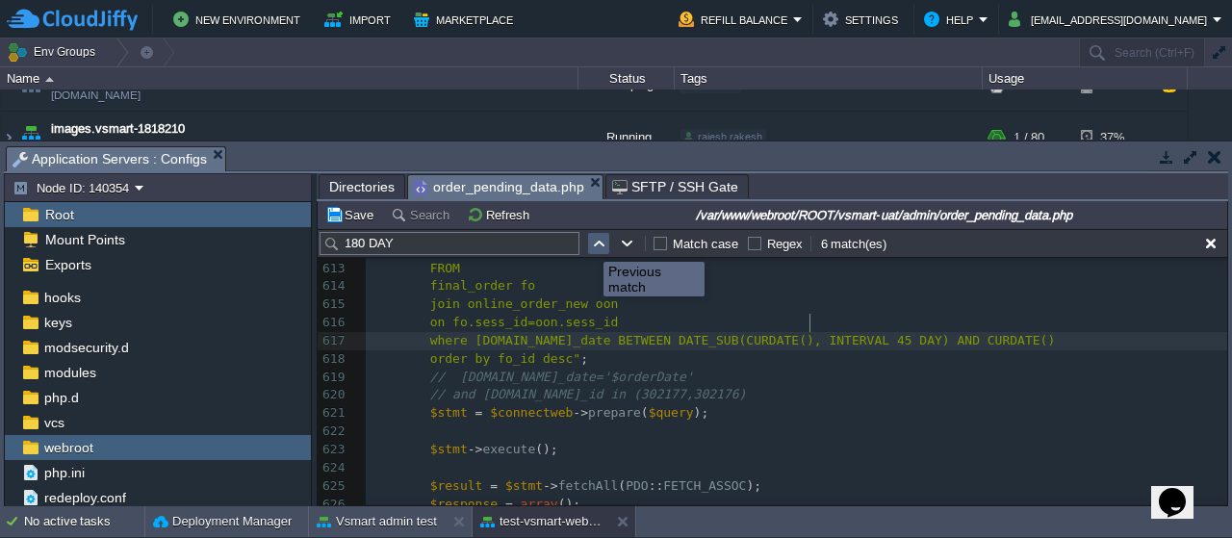
click at [593, 242] on button "button" at bounding box center [598, 243] width 17 height 17
click at [1211, 240] on button "button" at bounding box center [1210, 243] width 17 height 17
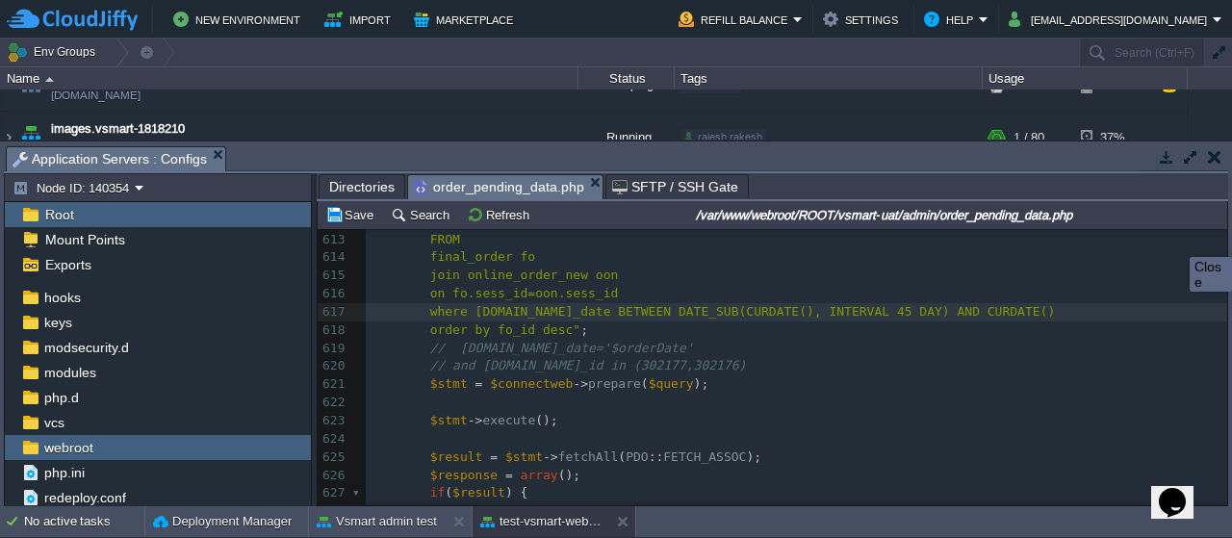
scroll to position [11206, 0]
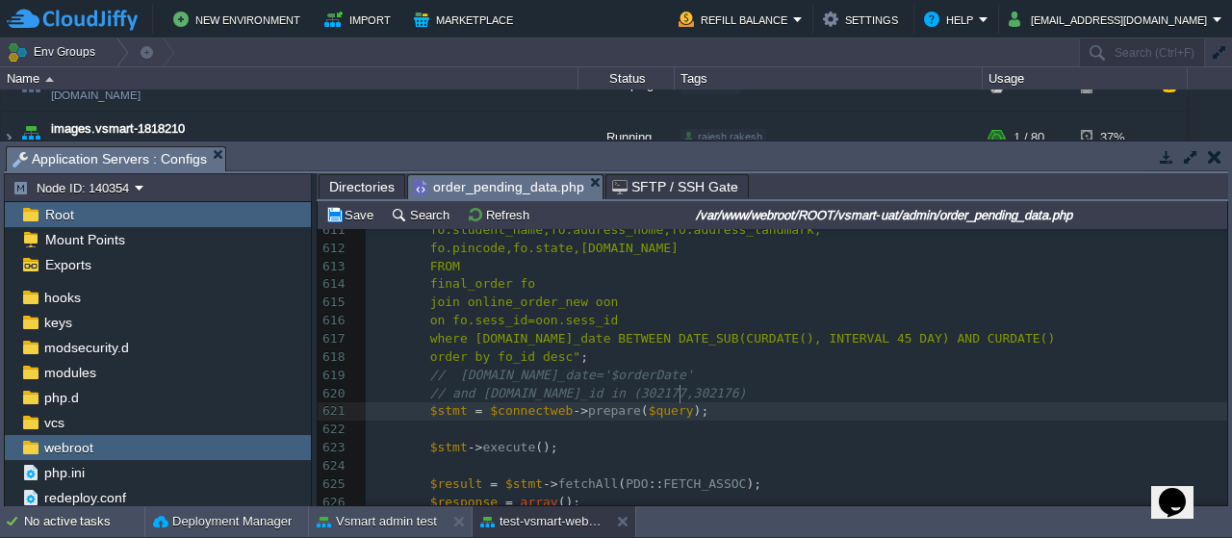
click at [810, 402] on pre "$stmt = $connectweb -> prepare ( $query );" at bounding box center [796, 411] width 861 height 18
click at [762, 348] on pre "order by fo_id desc" ;" at bounding box center [796, 357] width 861 height 18
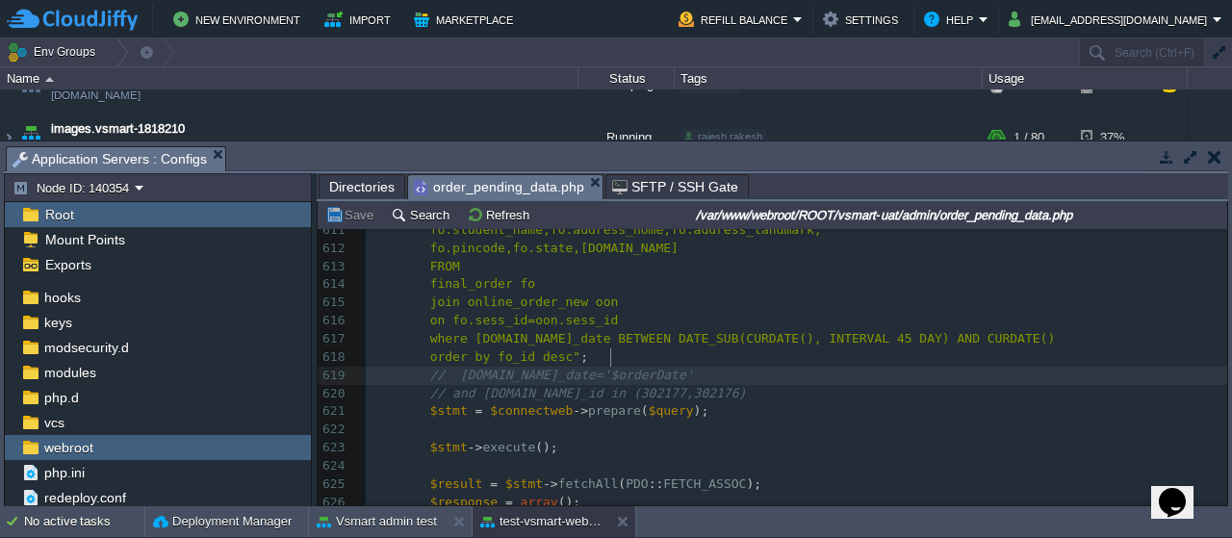
click at [752, 367] on pre "// [DOMAIN_NAME]_date='$orderDate'" at bounding box center [796, 376] width 861 height 18
